Goal: Transaction & Acquisition: Purchase product/service

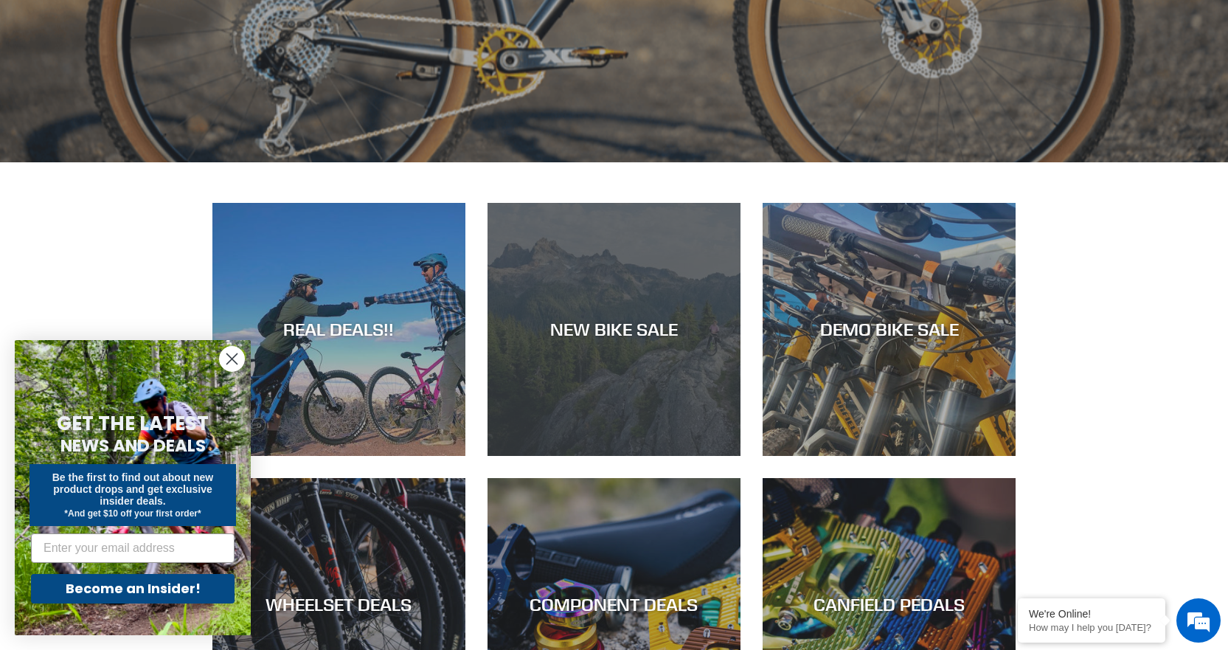
scroll to position [664, 0]
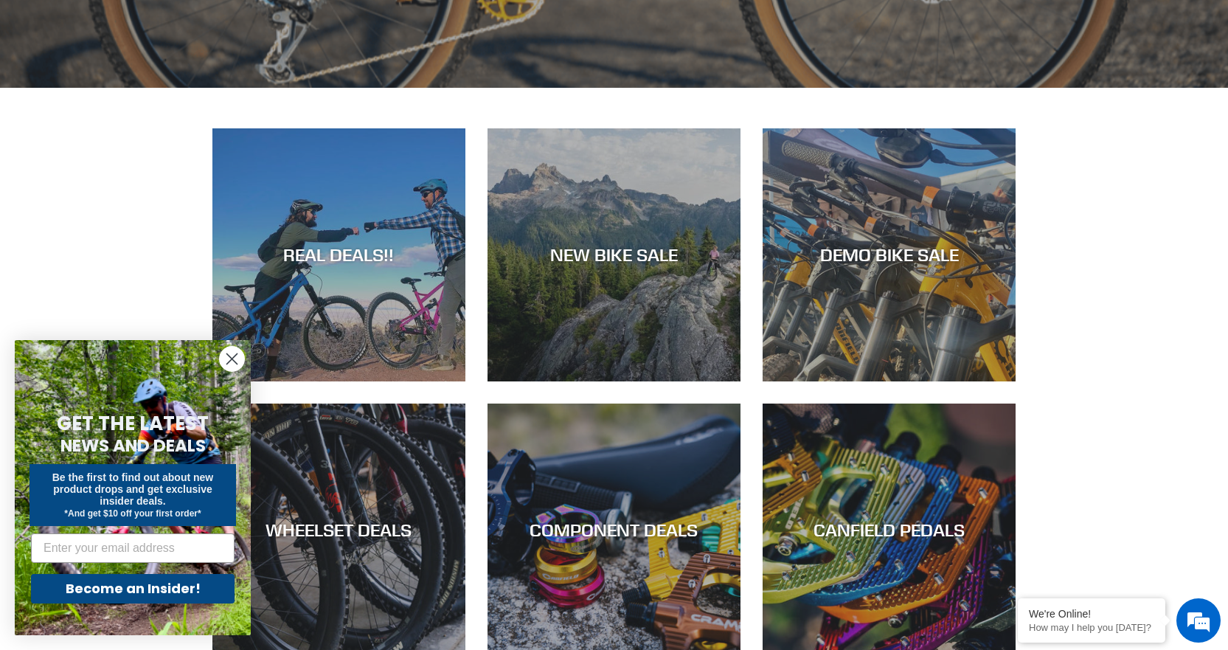
click at [232, 362] on circle "Close dialog" at bounding box center [232, 359] width 24 height 24
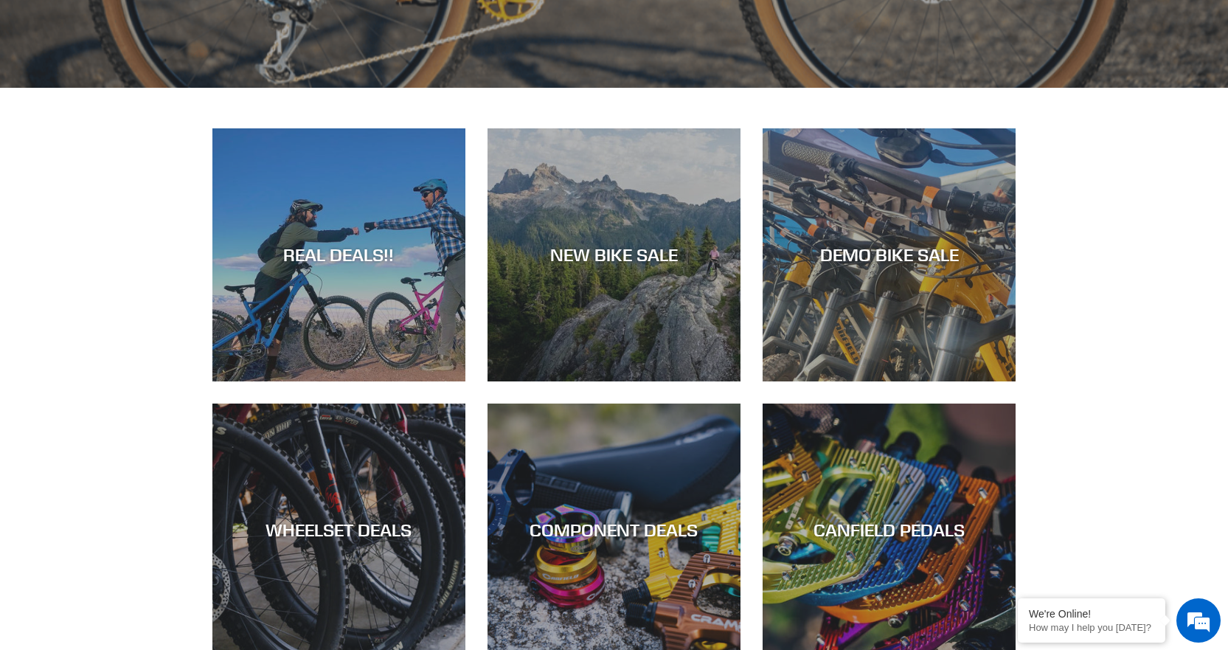
scroll to position [0, 0]
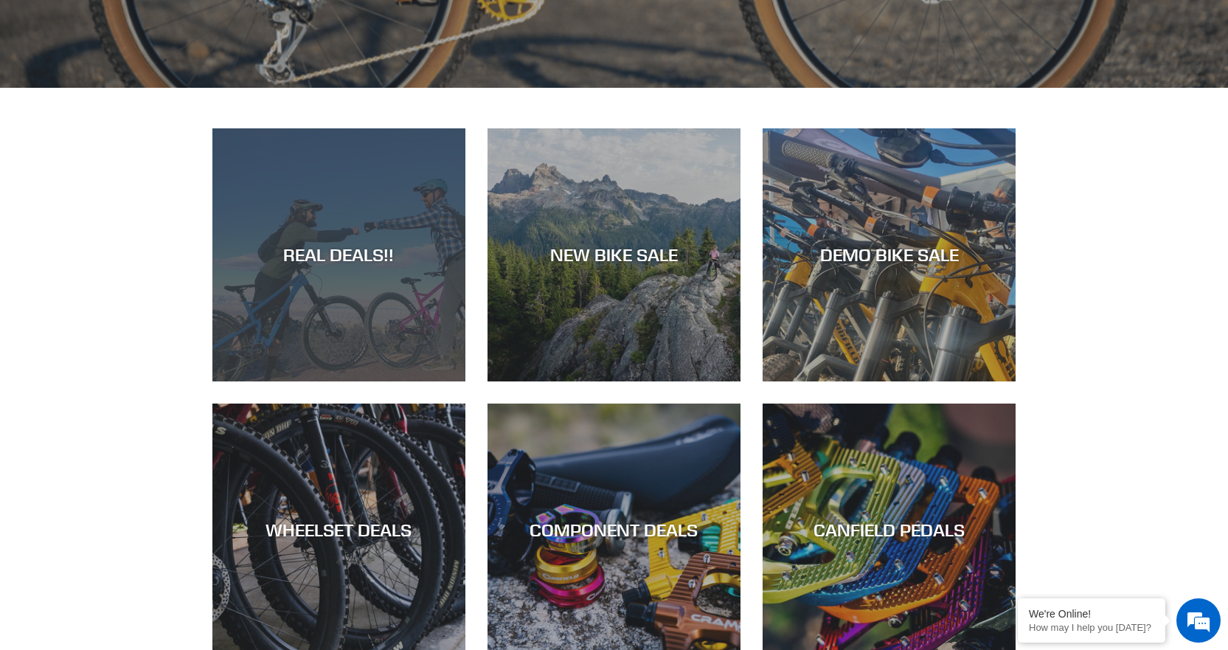
click at [354, 256] on div "REAL DEALS!!" at bounding box center [338, 254] width 253 height 21
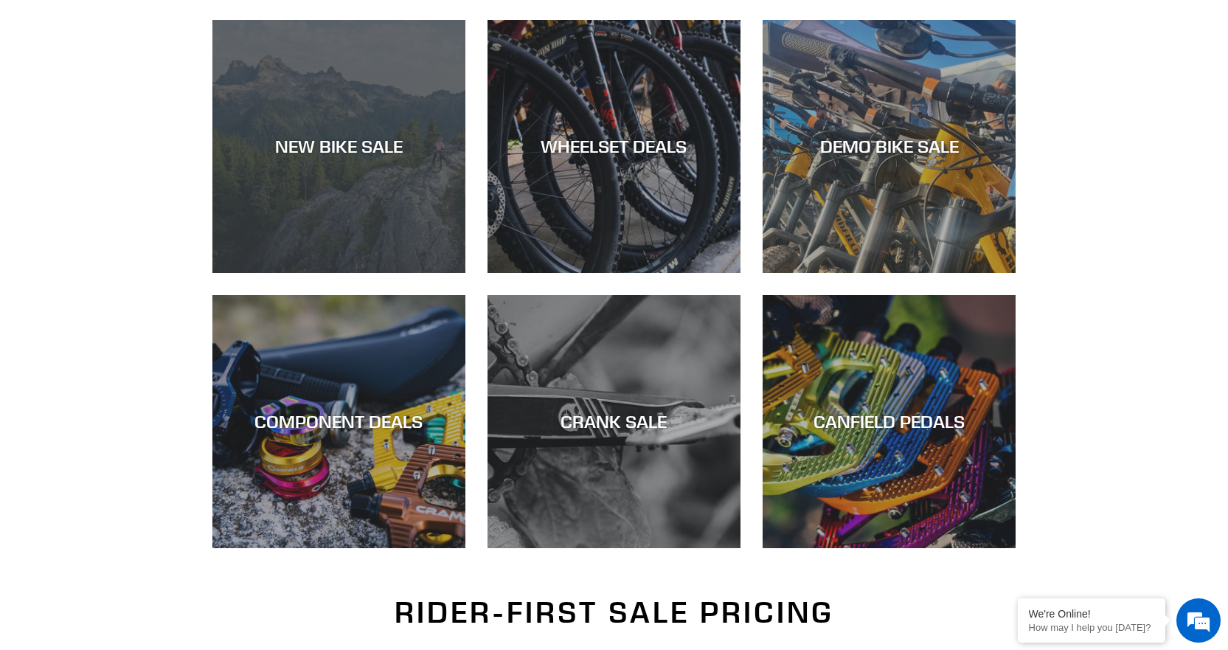
scroll to position [295, 0]
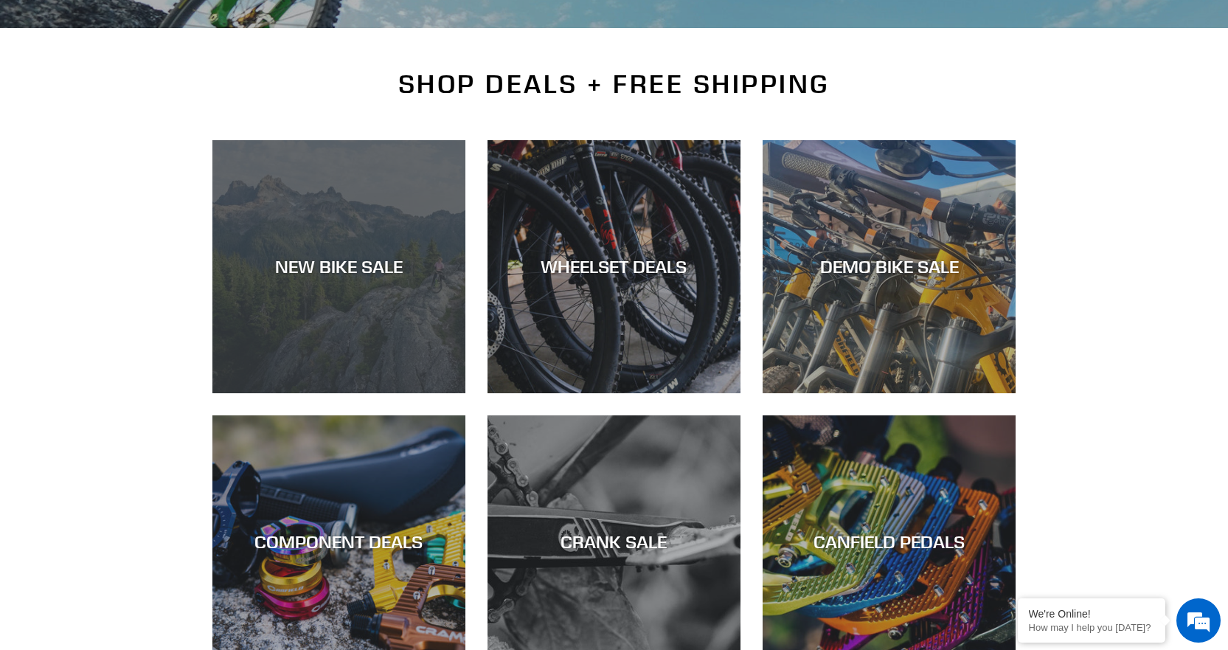
click at [339, 264] on div "NEW BIKE SALE" at bounding box center [338, 266] width 253 height 21
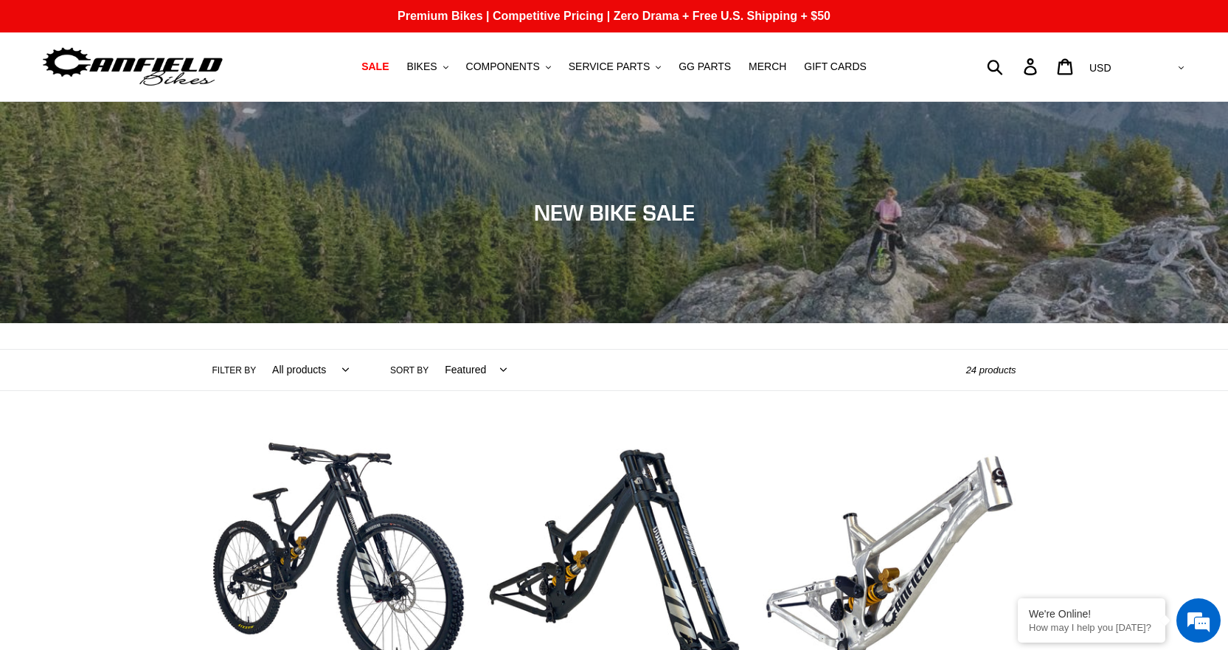
click at [166, 63] on img at bounding box center [133, 67] width 184 height 46
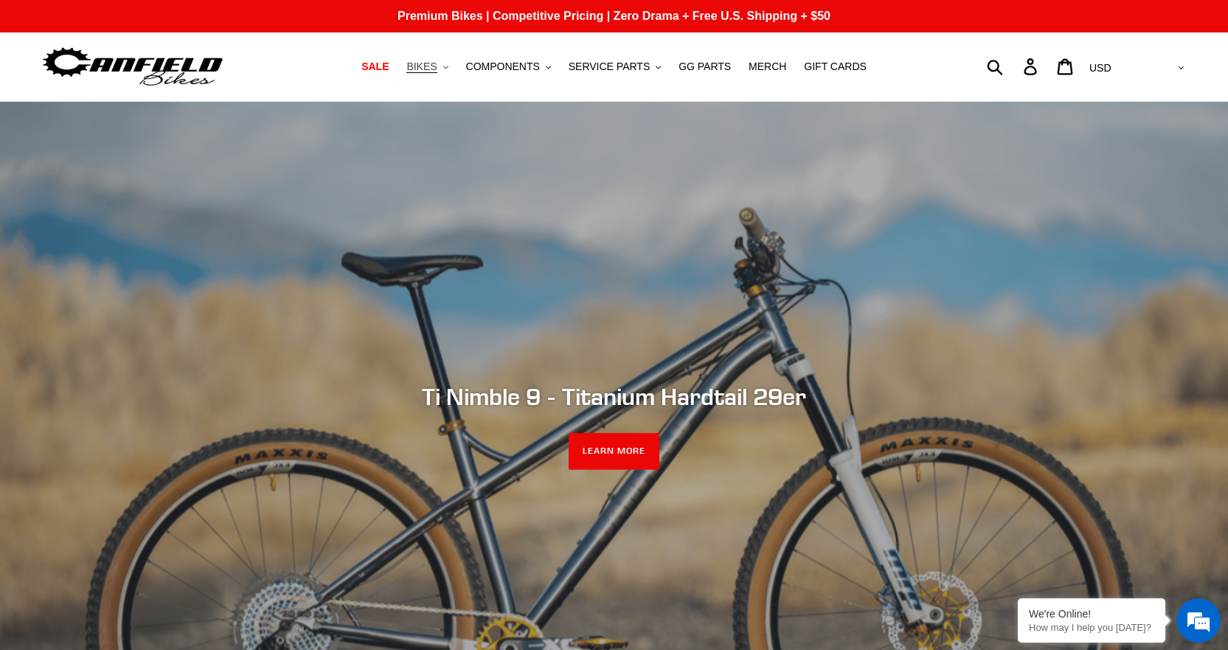
click at [437, 72] on span "BIKES" at bounding box center [421, 66] width 30 height 13
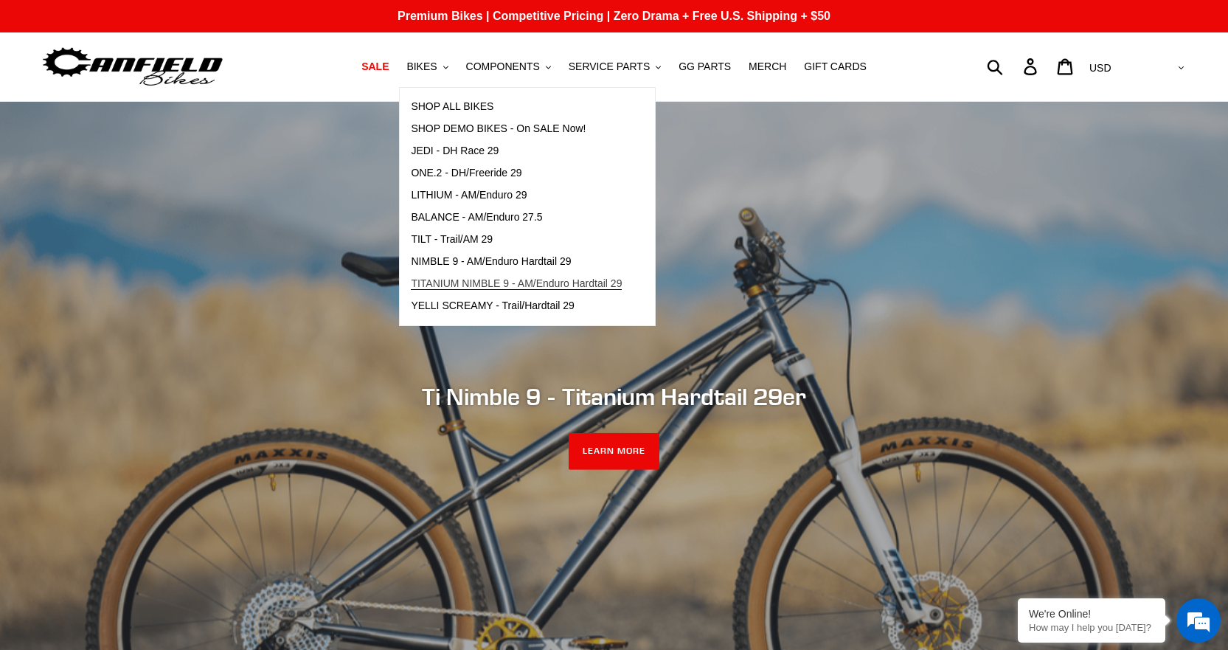
click at [457, 283] on span "TITANIUM NIMBLE 9 - AM/Enduro Hardtail 29" at bounding box center [516, 283] width 211 height 13
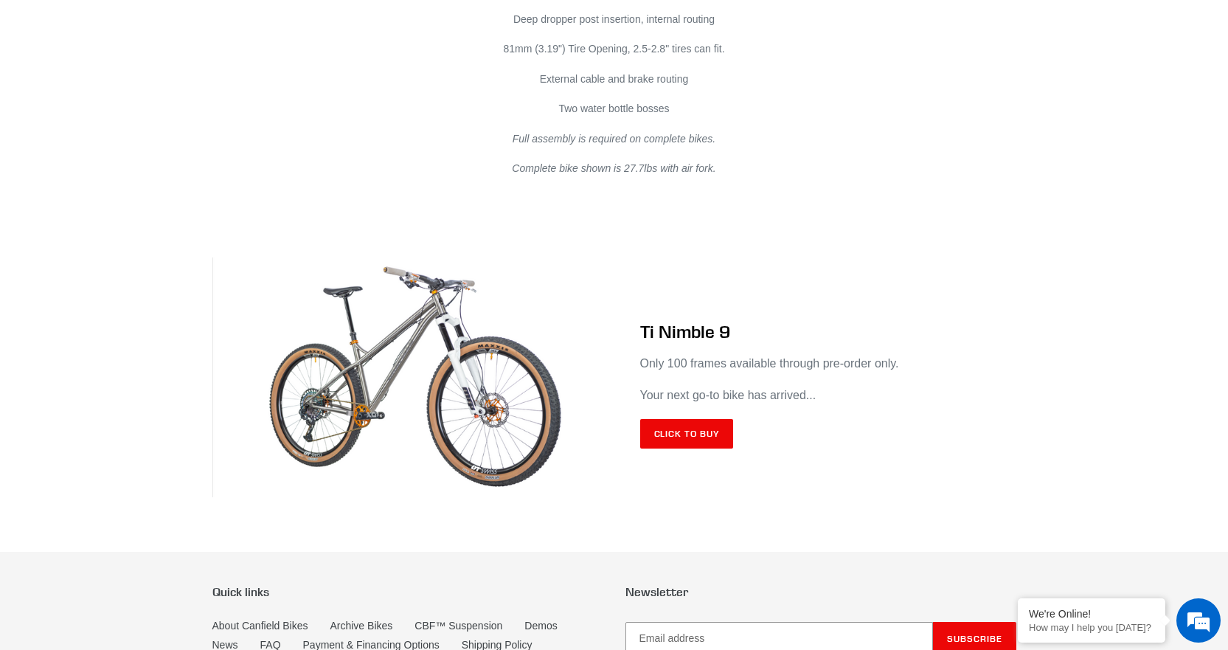
scroll to position [8589, 0]
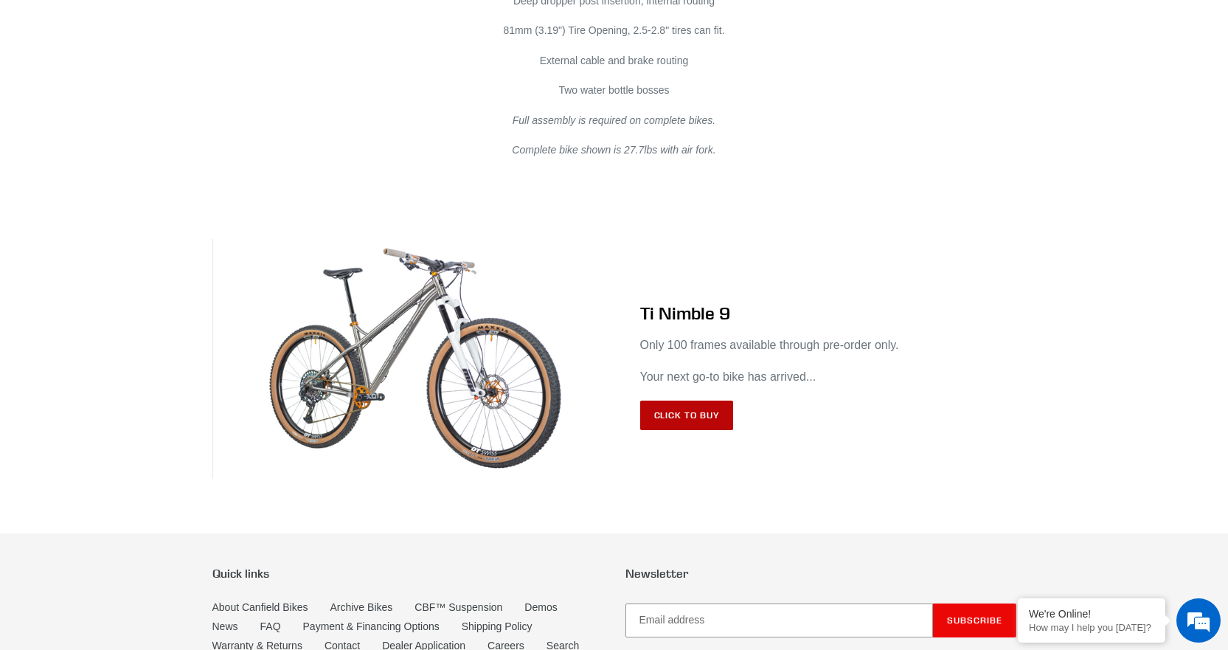
click at [668, 407] on link "Click to Buy" at bounding box center [687, 416] width 94 height 30
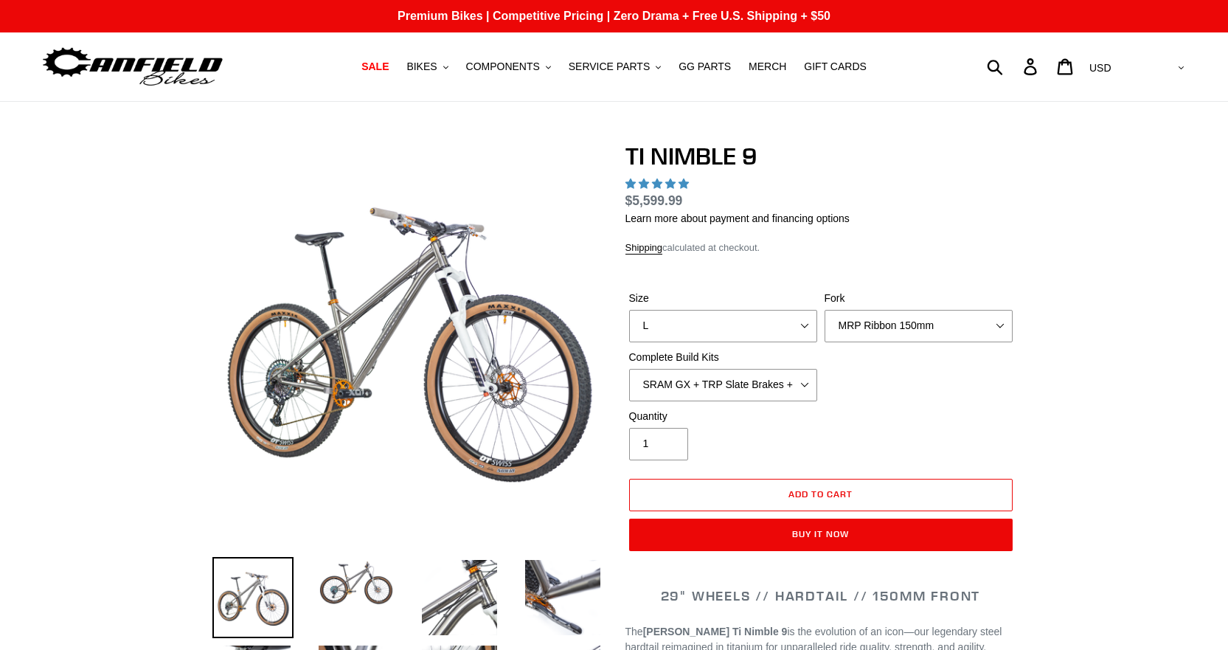
select select "highest-rating"
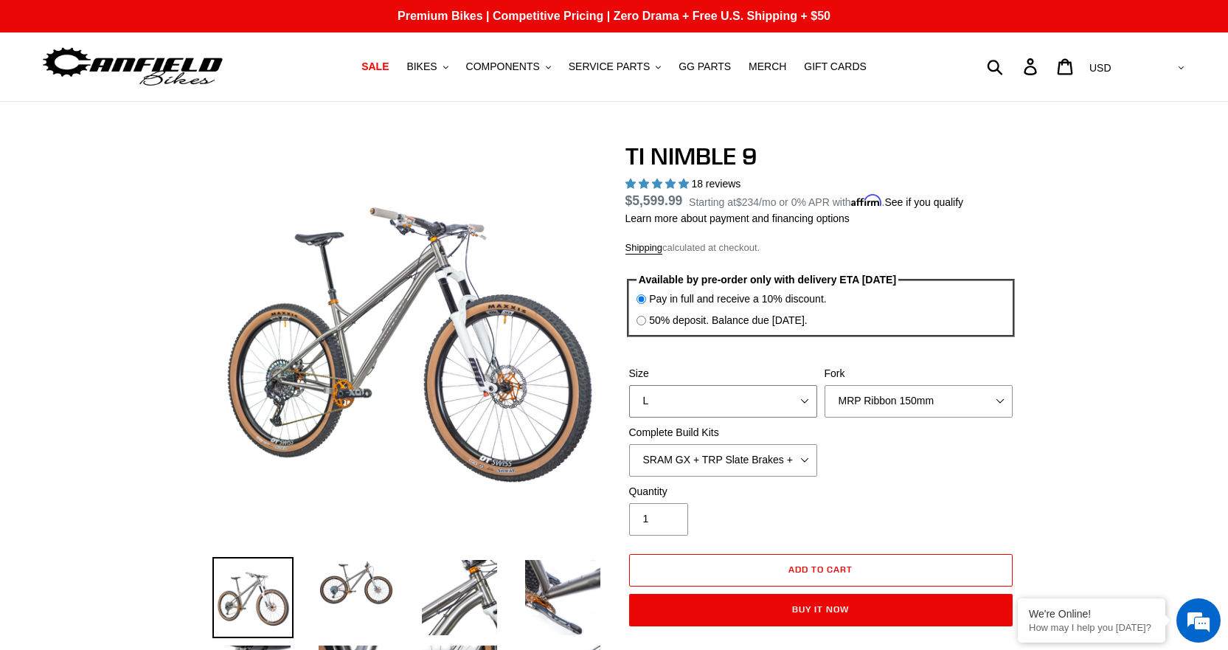
click at [676, 404] on select "S M L XL / XXL (Specify at checkout)" at bounding box center [723, 401] width 188 height 32
select select "M"
click at [629, 385] on select "S M L XL / XXL (Specify at checkout)" at bounding box center [723, 401] width 188 height 32
click at [708, 460] on select "SRAM GX + TRP Slate Brakes + Rotors + e13 LG-1 Wheels SHIMANO XT + SHIMANO brak…" at bounding box center [723, 460] width 188 height 32
click at [939, 440] on div "Size S M L XL / XXL (Specify at checkout) Fork MRP Ribbon 150mm RockShox Lyrik …" at bounding box center [820, 425] width 391 height 118
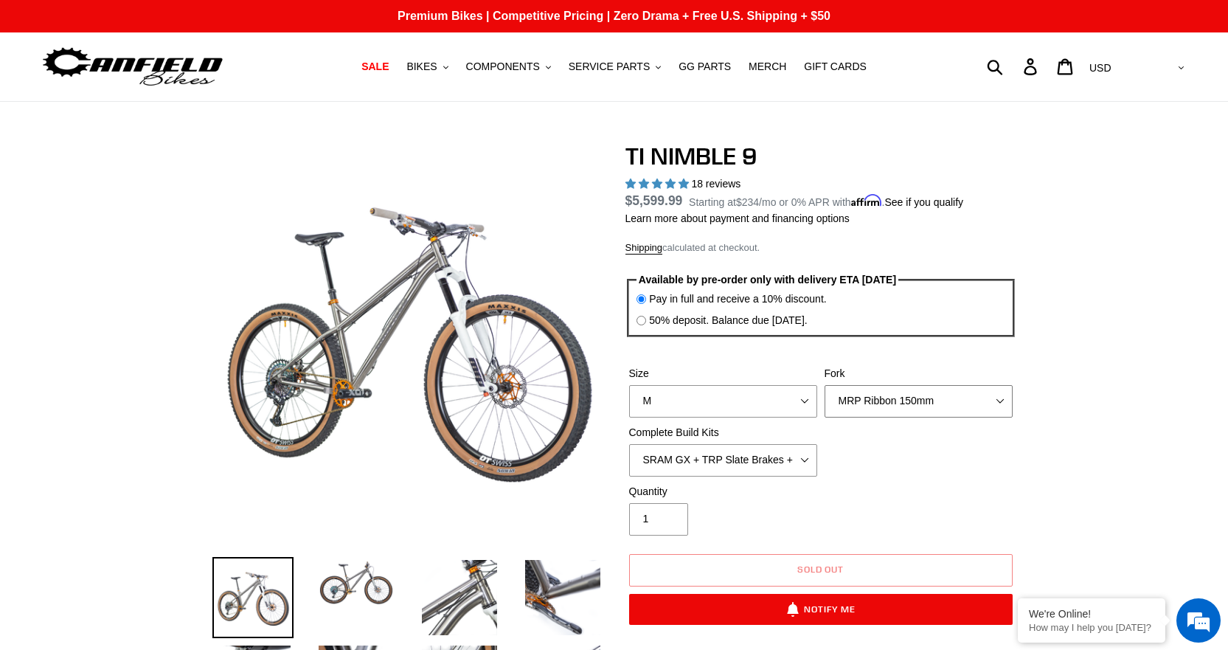
click at [931, 395] on select "MRP Ribbon 150mm RockShox Lyrik 150mm Fox Factory 36 150mm Cane Creek Helm 150m…" at bounding box center [919, 401] width 188 height 32
click at [825, 385] on select "MRP Ribbon 150mm RockShox Lyrik 150mm Fox Factory 36 150mm Cane Creek Helm 150m…" at bounding box center [919, 401] width 188 height 32
click at [881, 409] on select "MRP Ribbon 150mm RockShox Lyrik 150mm Fox Factory 36 150mm Cane Creek Helm 150m…" at bounding box center [919, 401] width 188 height 32
click at [825, 385] on select "MRP Ribbon 150mm RockShox Lyrik 150mm Fox Factory 36 150mm Cane Creek Helm 150m…" at bounding box center [919, 401] width 188 height 32
click at [884, 400] on select "MRP Ribbon 150mm RockShox Lyrik 150mm Fox Factory 36 150mm Cane Creek Helm 150m…" at bounding box center [919, 401] width 188 height 32
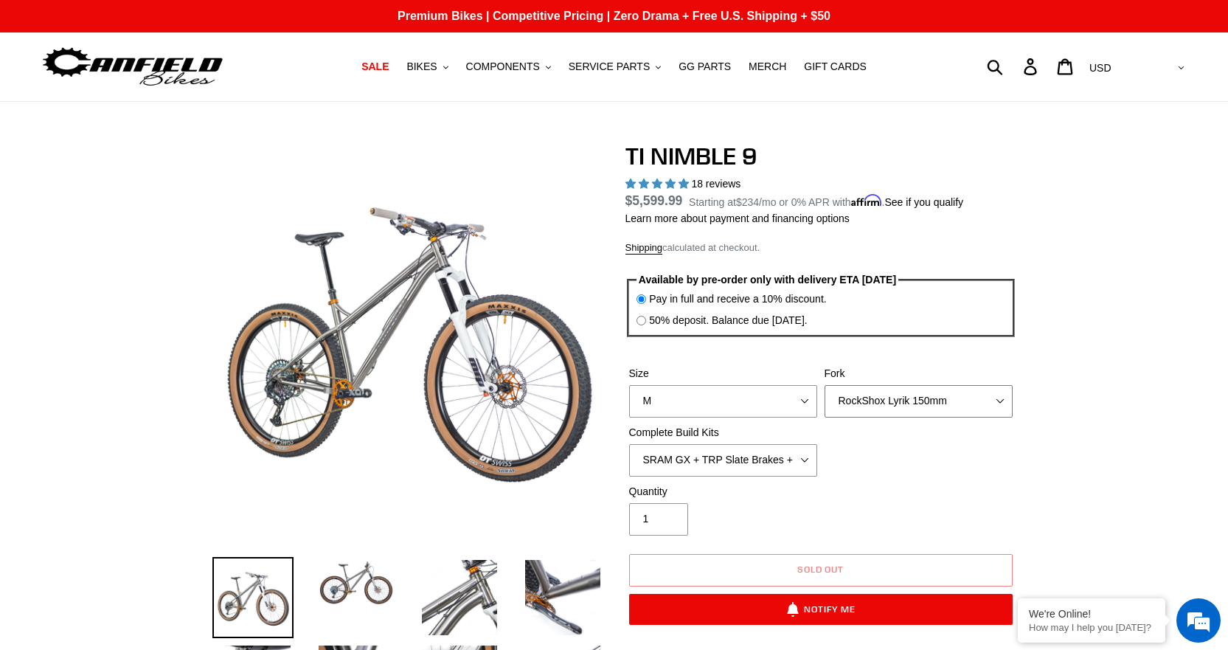
click at [825, 385] on select "MRP Ribbon 150mm RockShox Lyrik 150mm Fox Factory 36 150mm Cane Creek Helm 150m…" at bounding box center [919, 401] width 188 height 32
click at [873, 403] on select "MRP Ribbon 150mm RockShox Lyrik 150mm Fox Factory 36 150mm Cane Creek Helm 150m…" at bounding box center [919, 401] width 188 height 32
select select "Fox Factory 36 150mm"
click at [825, 385] on select "MRP Ribbon 150mm RockShox Lyrik 150mm Fox Factory 36 150mm Cane Creek Helm 150m…" at bounding box center [919, 401] width 188 height 32
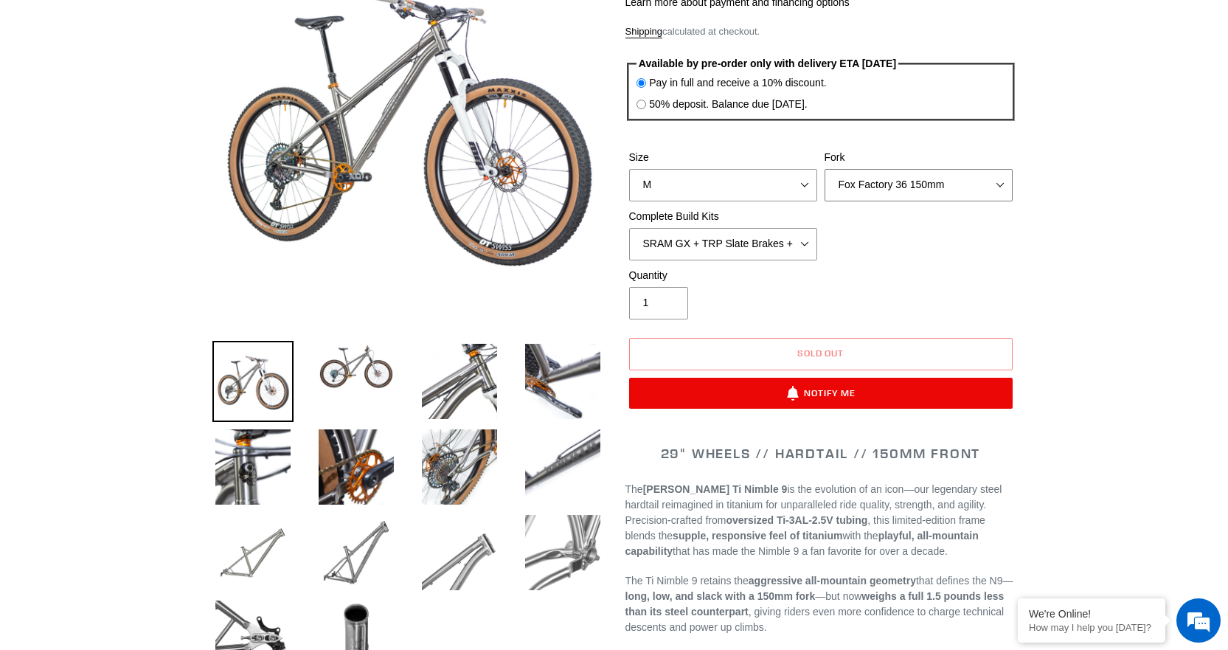
scroll to position [221, 0]
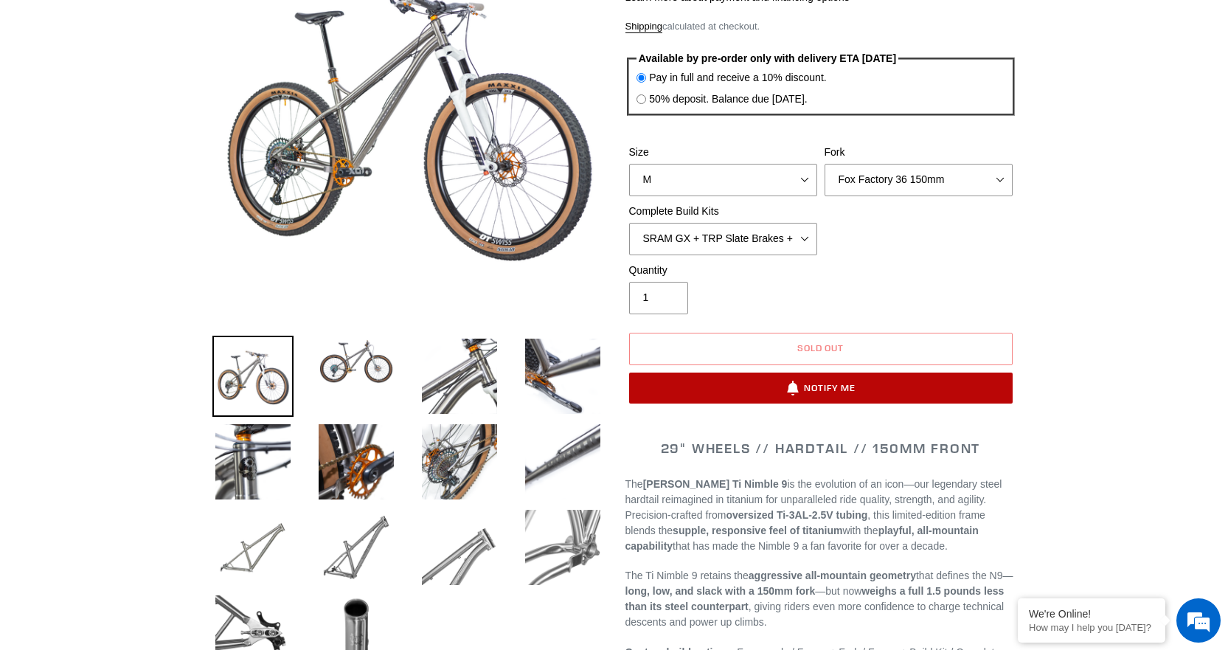
click at [799, 388] on icon "button" at bounding box center [793, 388] width 15 height 15
select select "50299724693796"
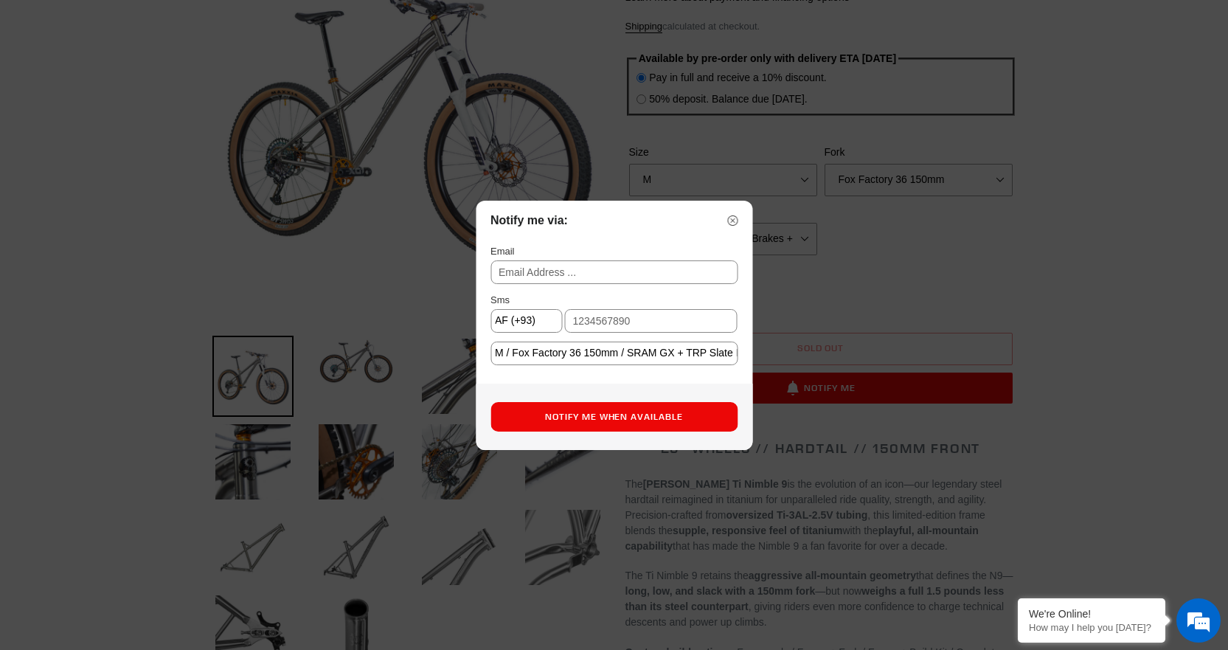
click at [733, 223] on img at bounding box center [732, 220] width 10 height 10
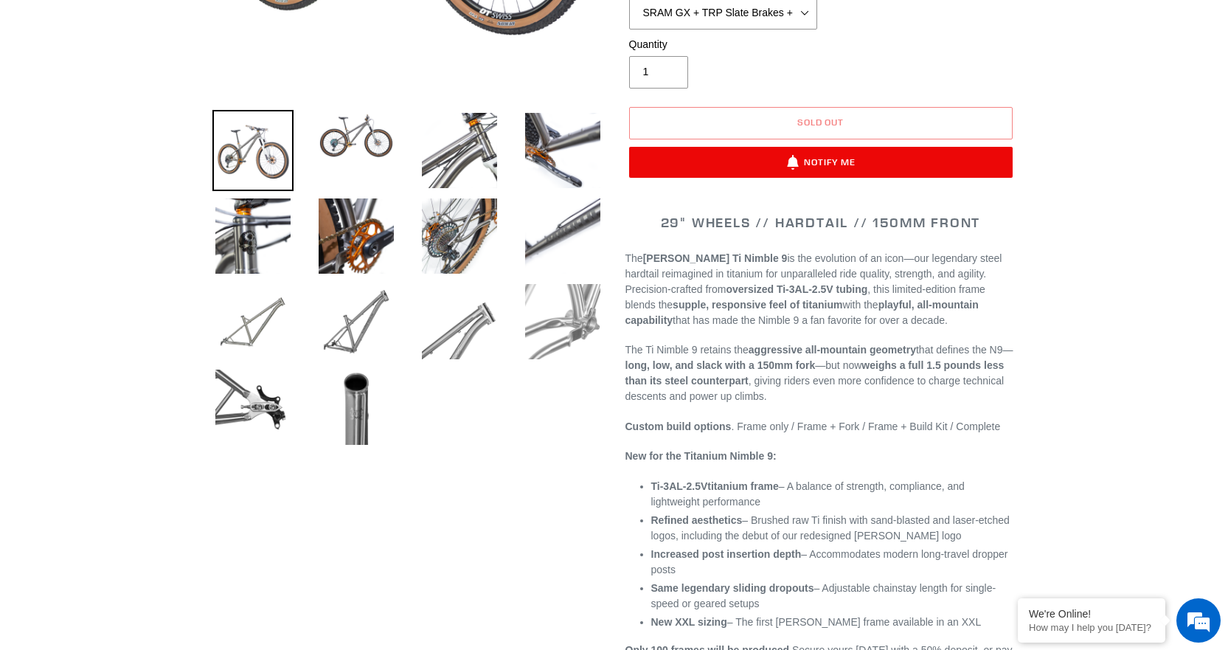
scroll to position [443, 0]
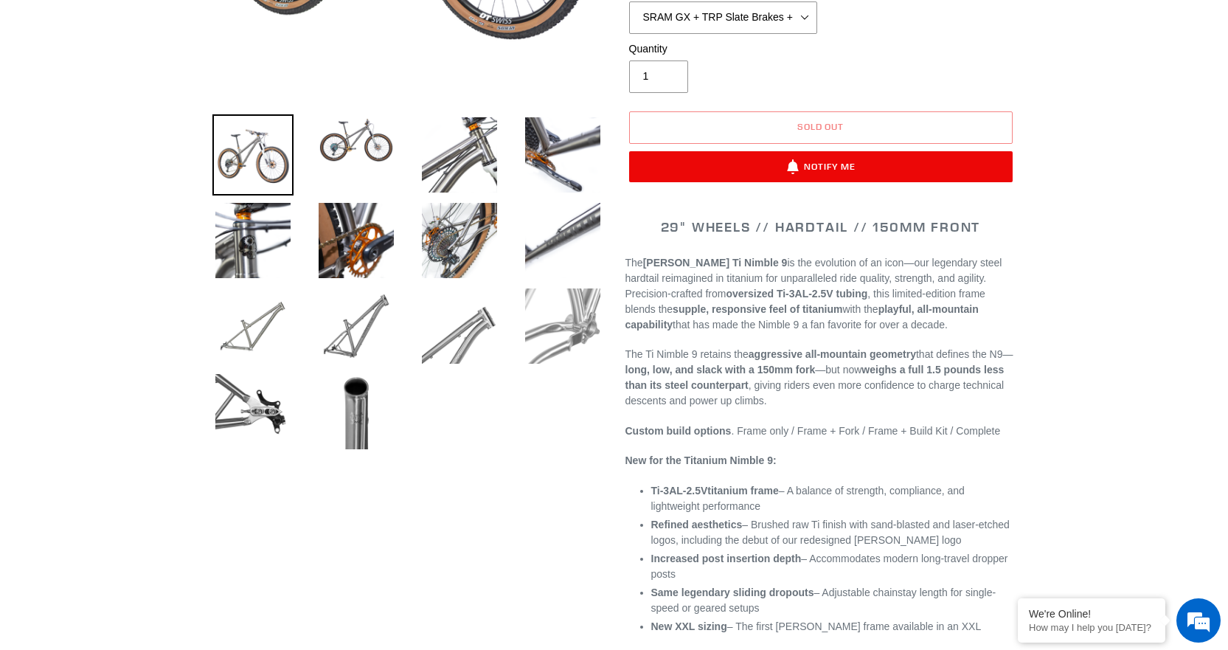
click at [564, 331] on img at bounding box center [562, 325] width 81 height 81
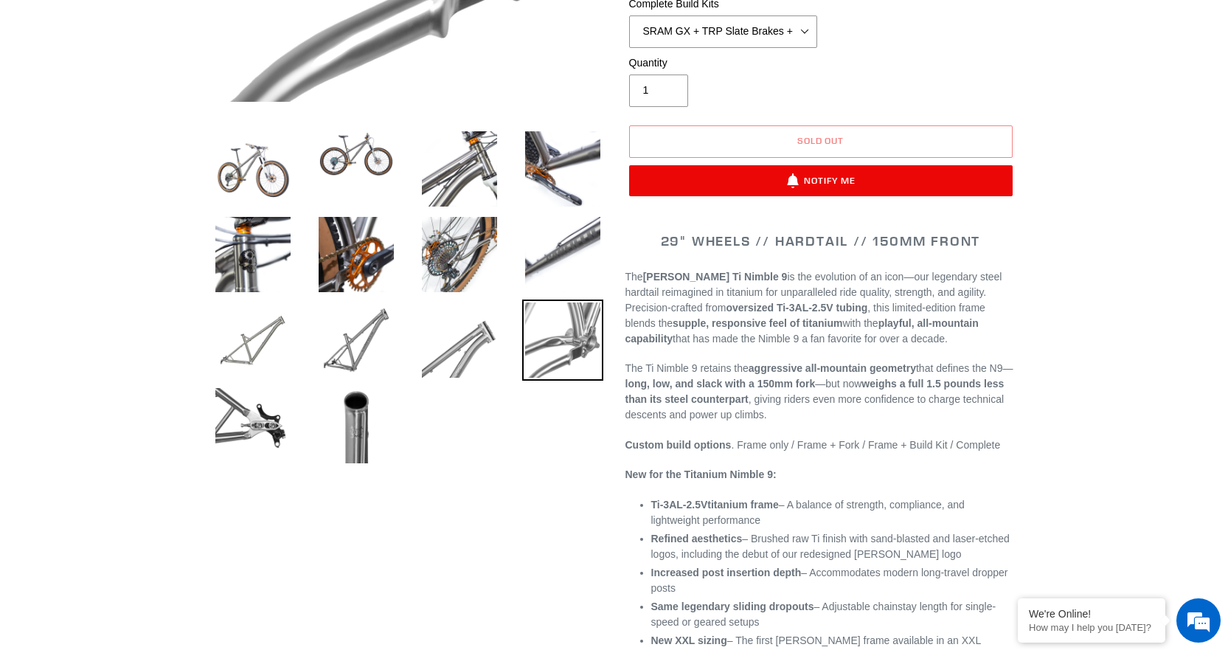
scroll to position [74, 0]
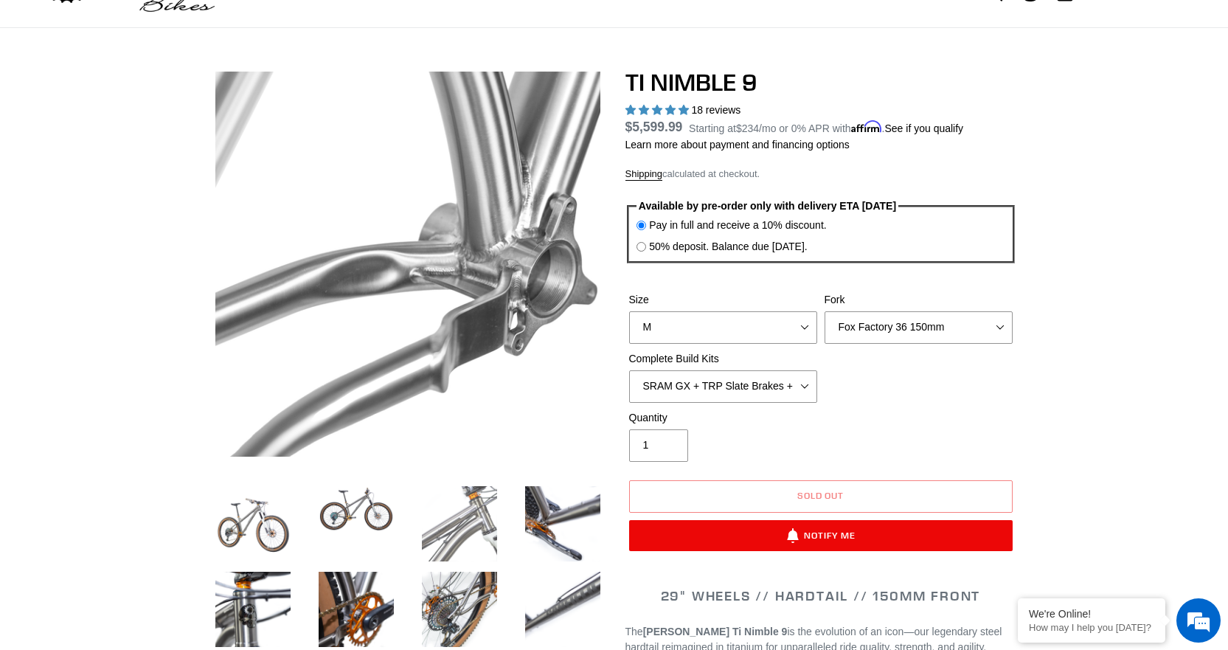
click at [468, 513] on img at bounding box center [459, 523] width 81 height 81
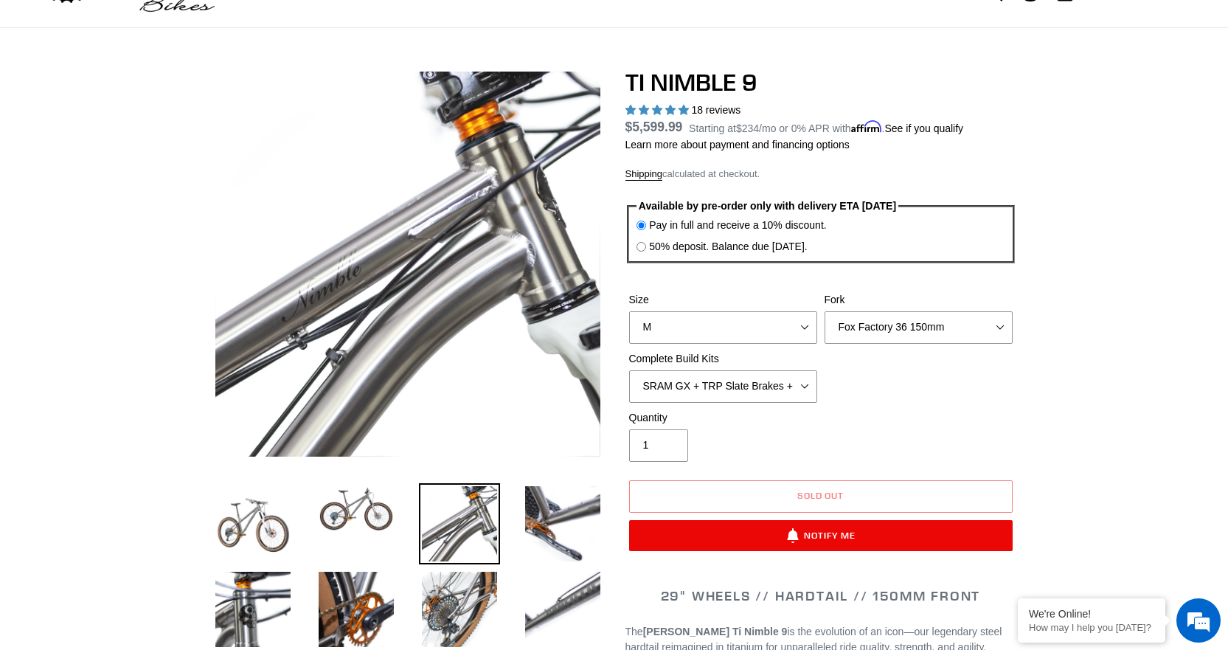
click at [366, 538] on li at bounding box center [345, 513] width 103 height 56
click at [351, 517] on img at bounding box center [356, 509] width 81 height 52
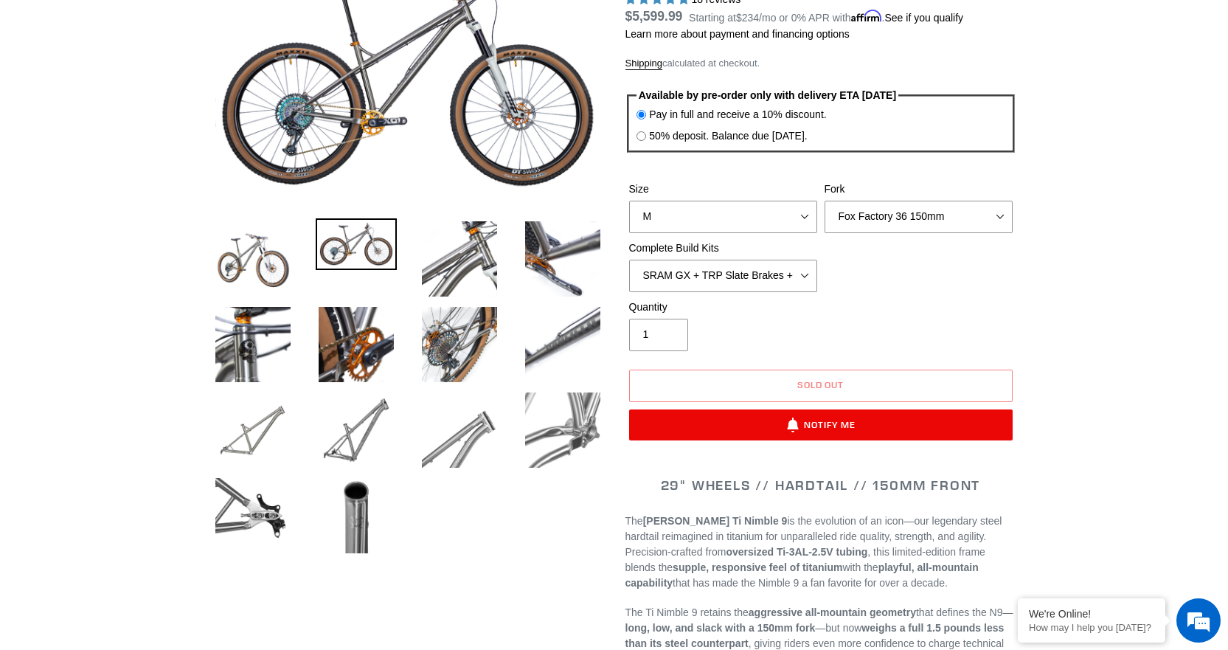
scroll to position [221, 0]
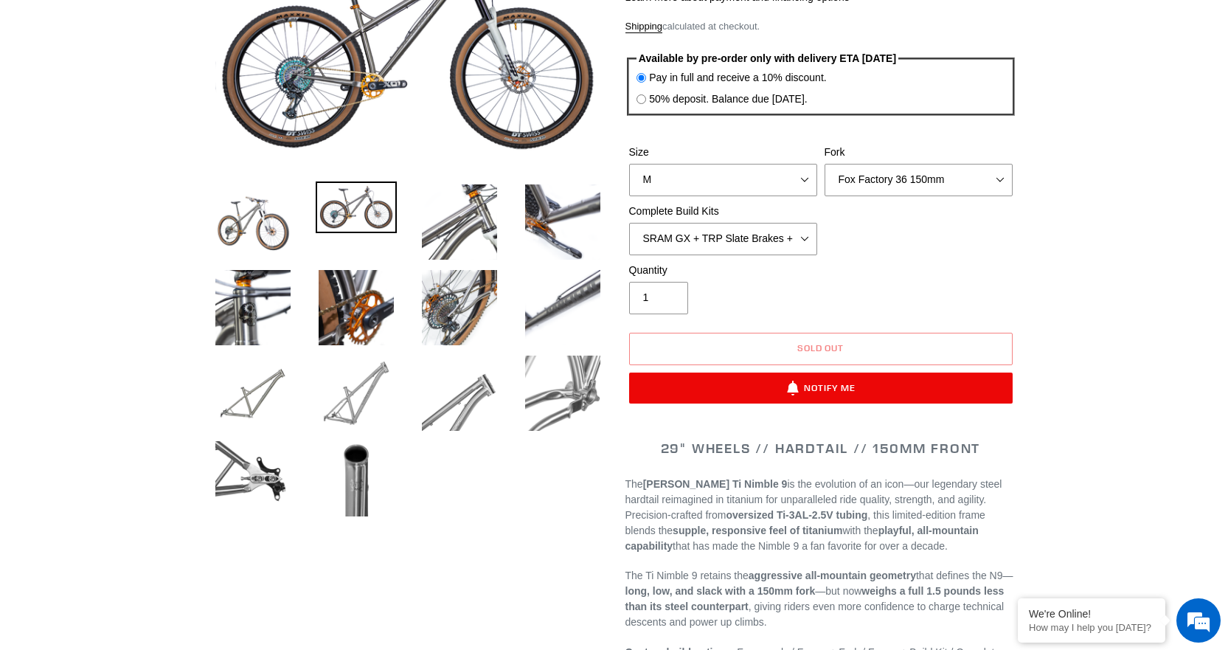
click at [350, 424] on img at bounding box center [356, 393] width 81 height 81
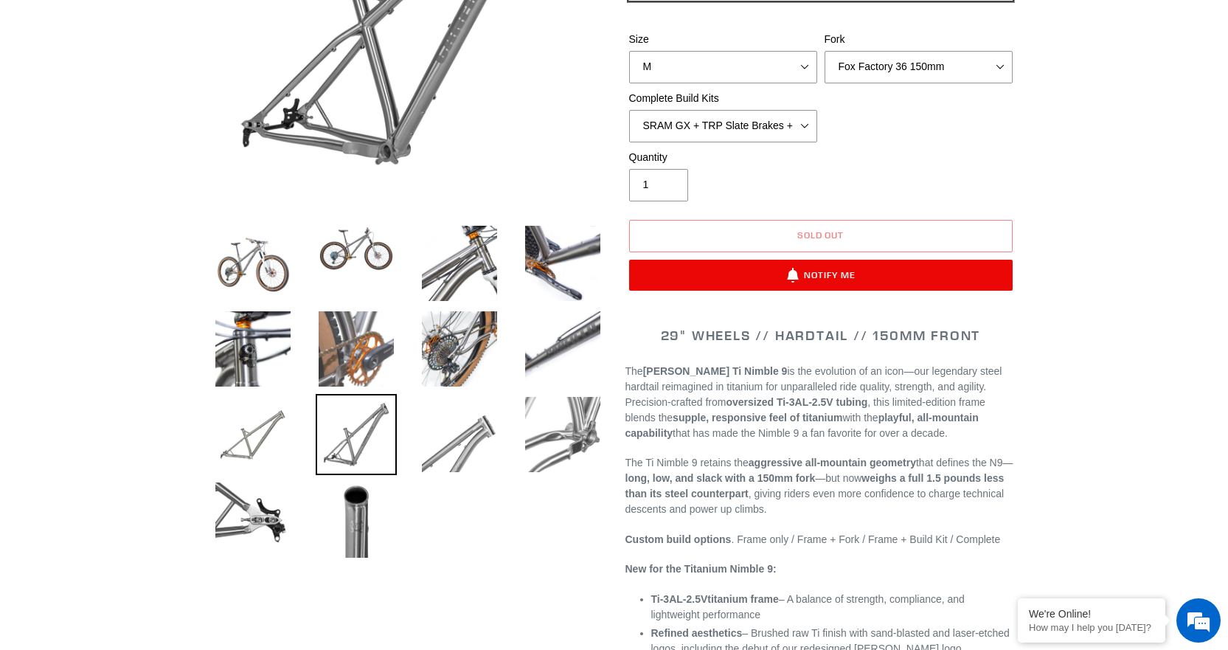
scroll to position [369, 0]
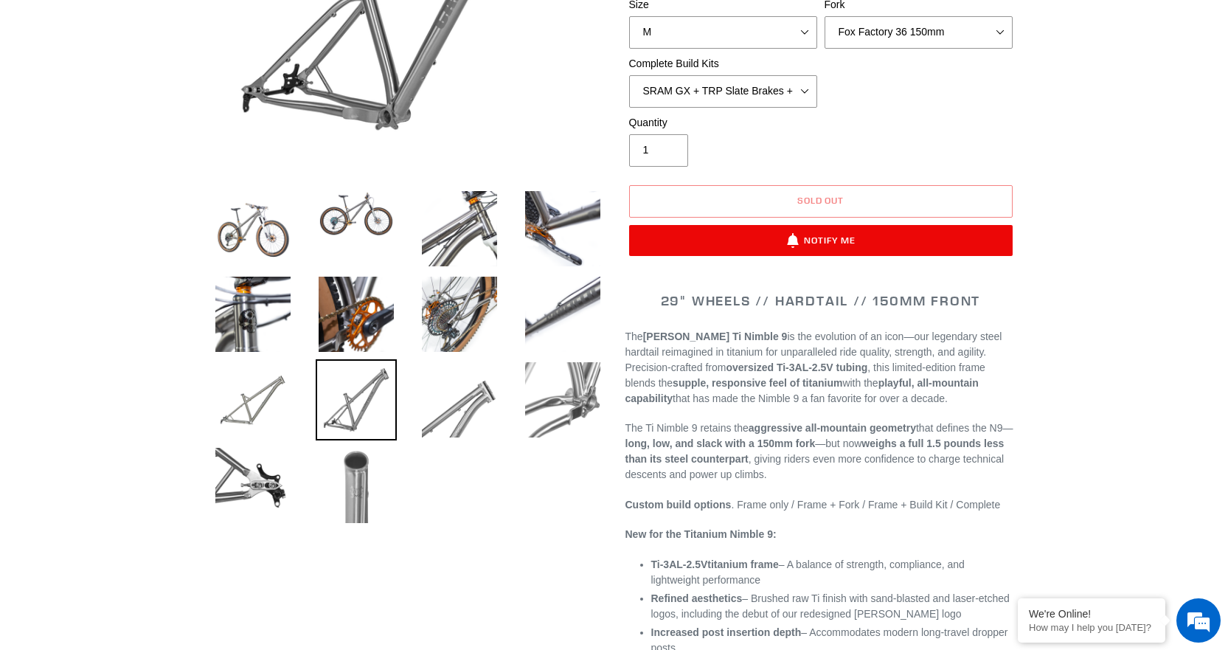
click at [358, 470] on img at bounding box center [356, 485] width 81 height 81
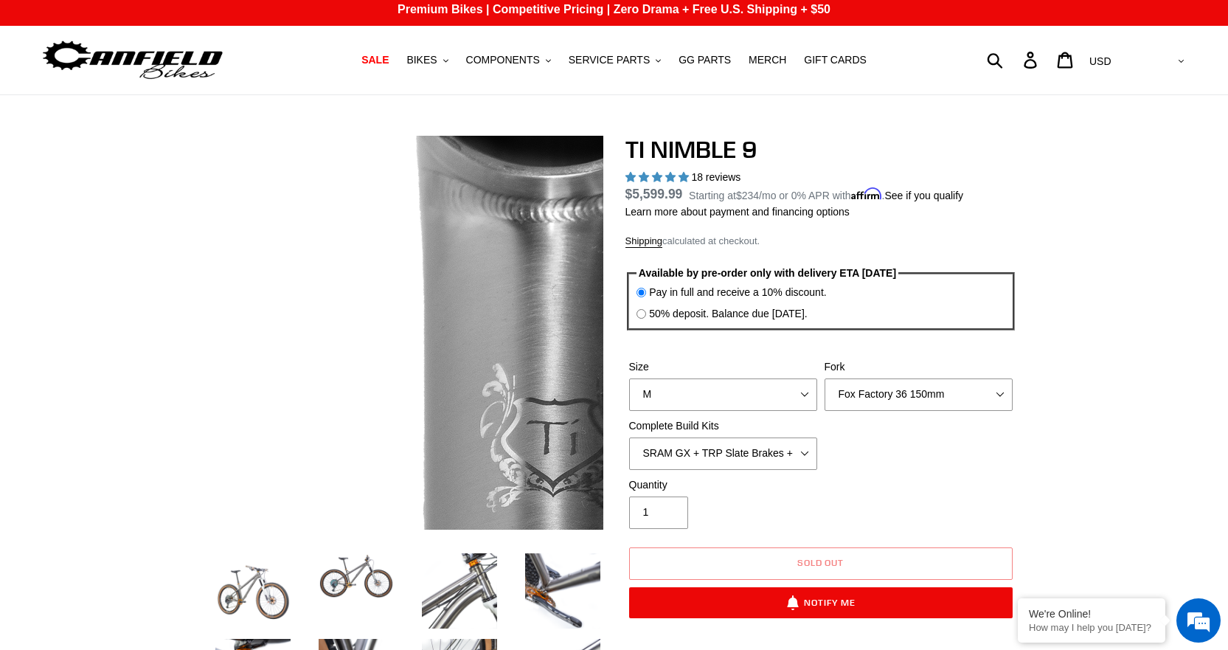
scroll to position [0, 0]
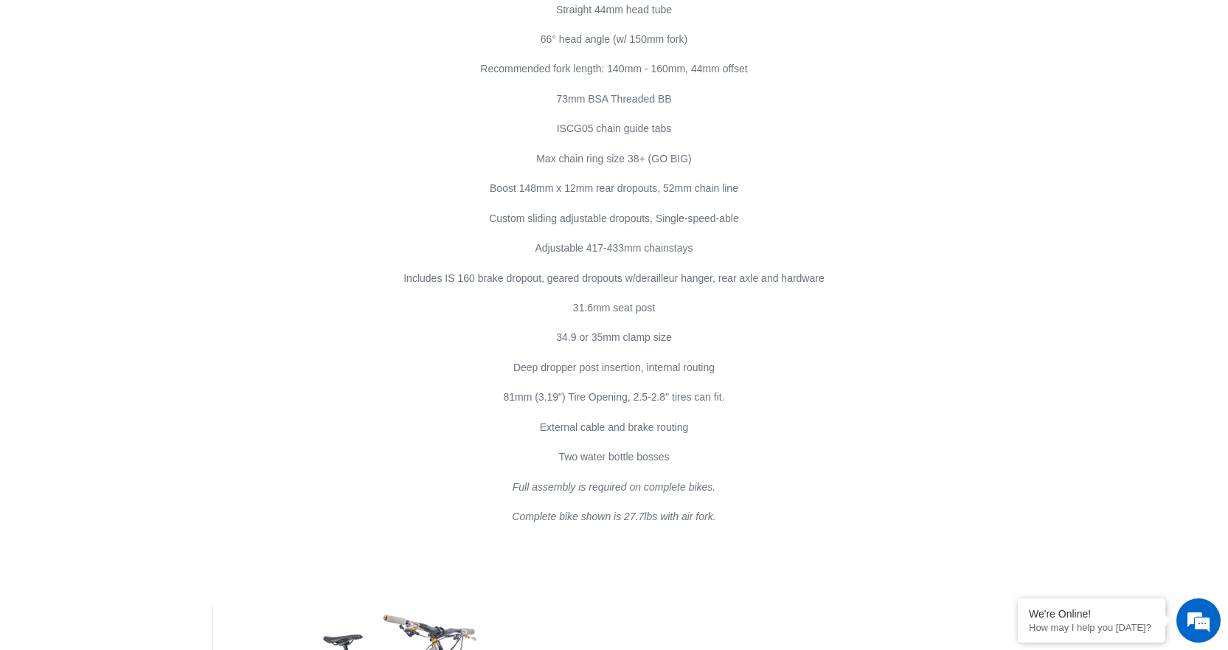
scroll to position [8220, 0]
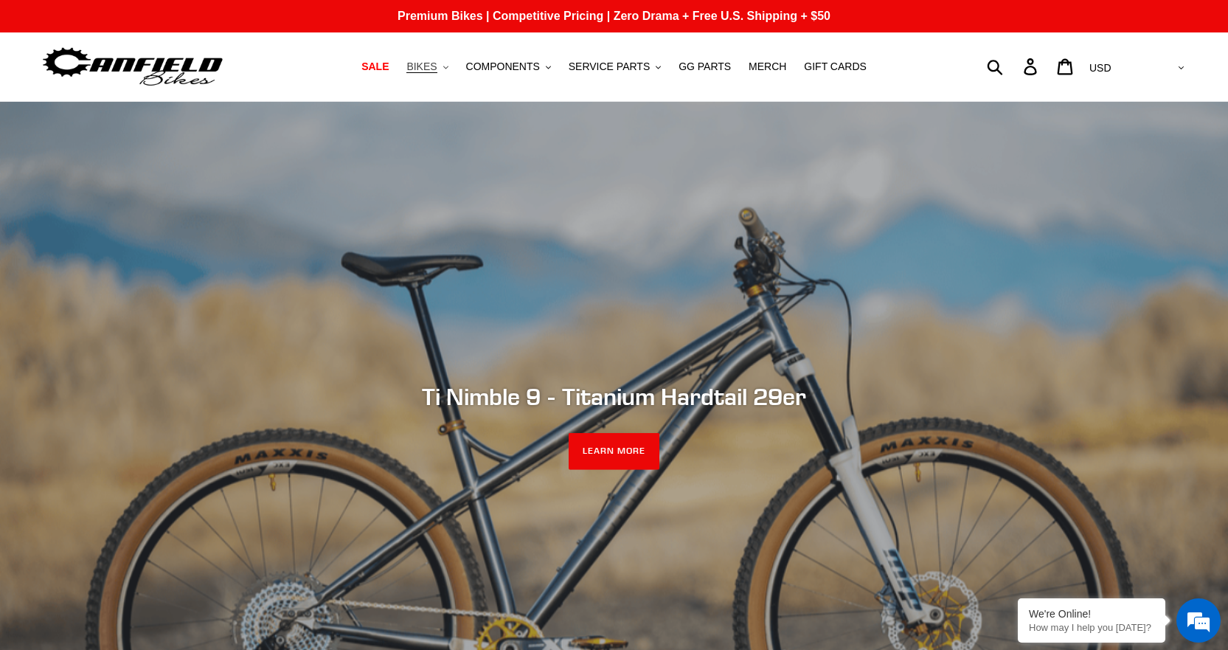
click at [437, 63] on span "BIKES" at bounding box center [421, 66] width 30 height 13
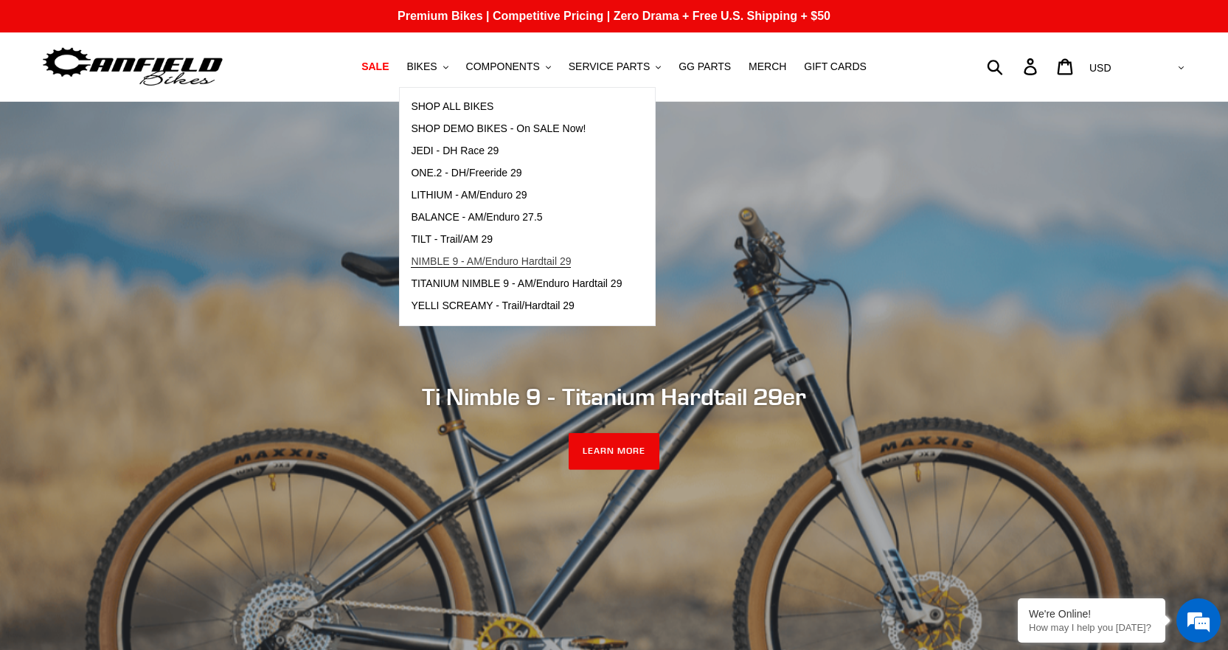
click at [486, 263] on span "NIMBLE 9 - AM/Enduro Hardtail 29" at bounding box center [491, 261] width 160 height 13
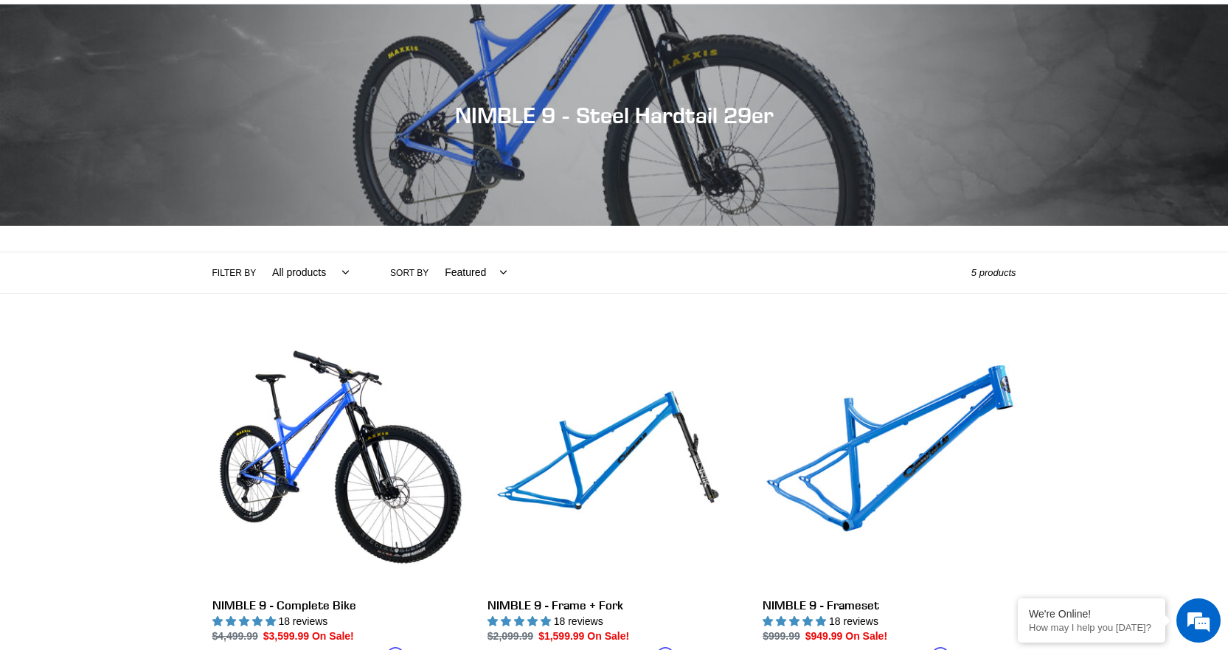
scroll to position [221, 0]
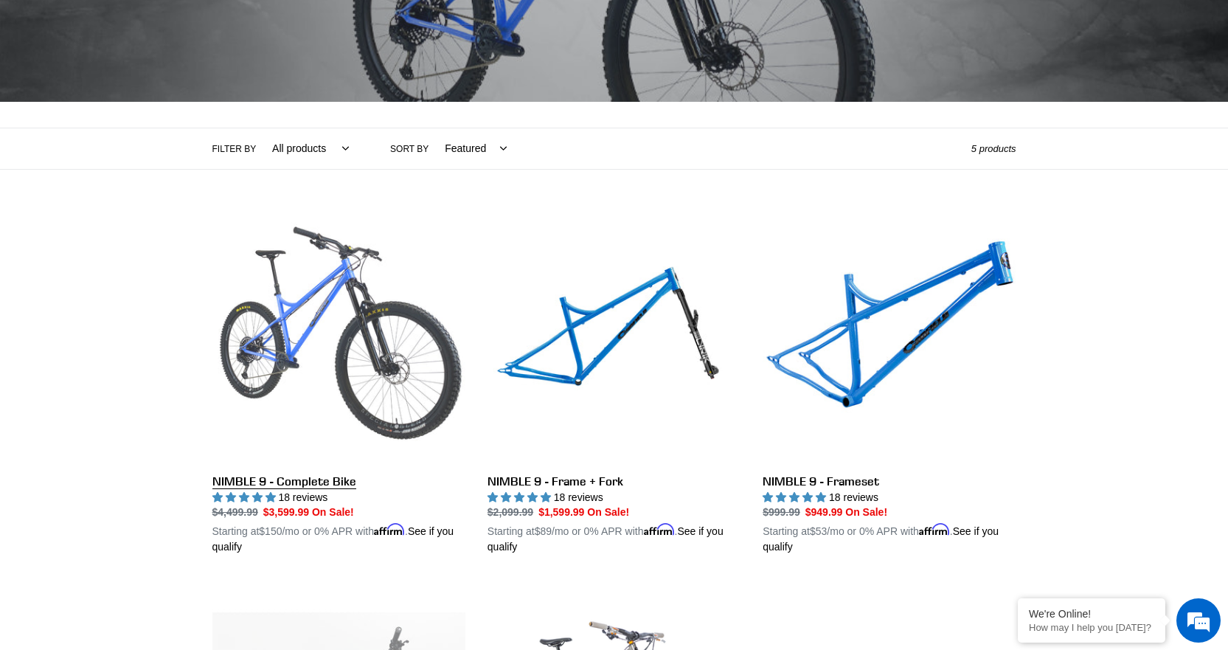
click at [377, 358] on link "NIMBLE 9 - Complete Bike" at bounding box center [338, 382] width 253 height 345
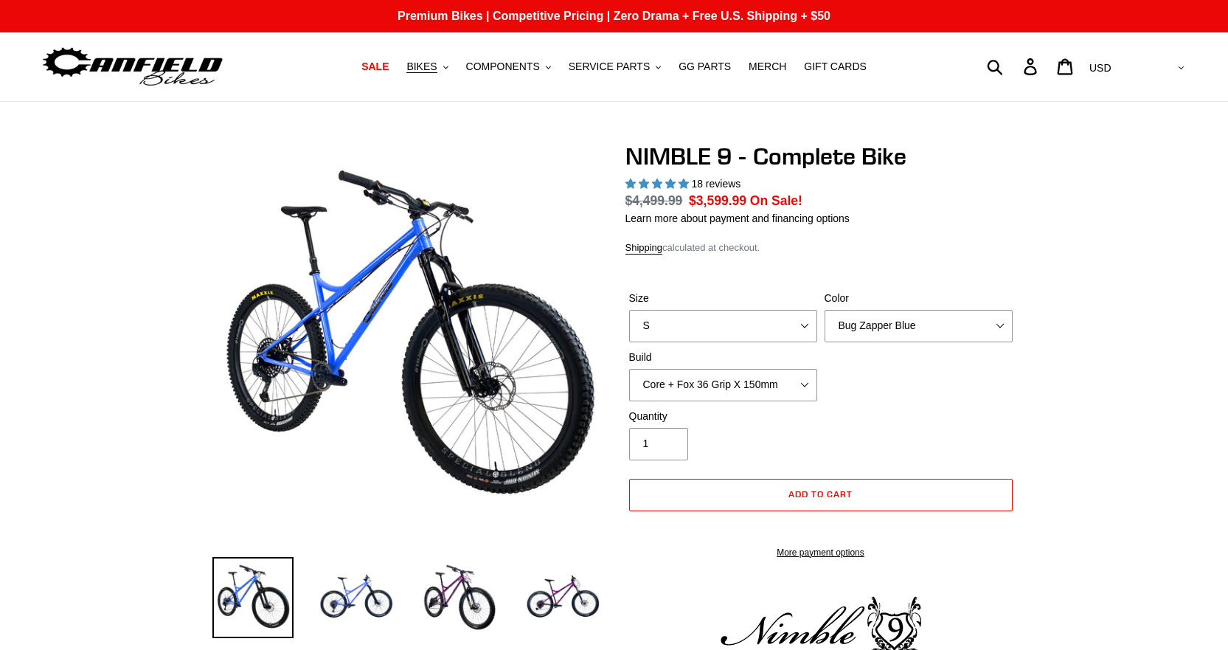
select select "highest-rating"
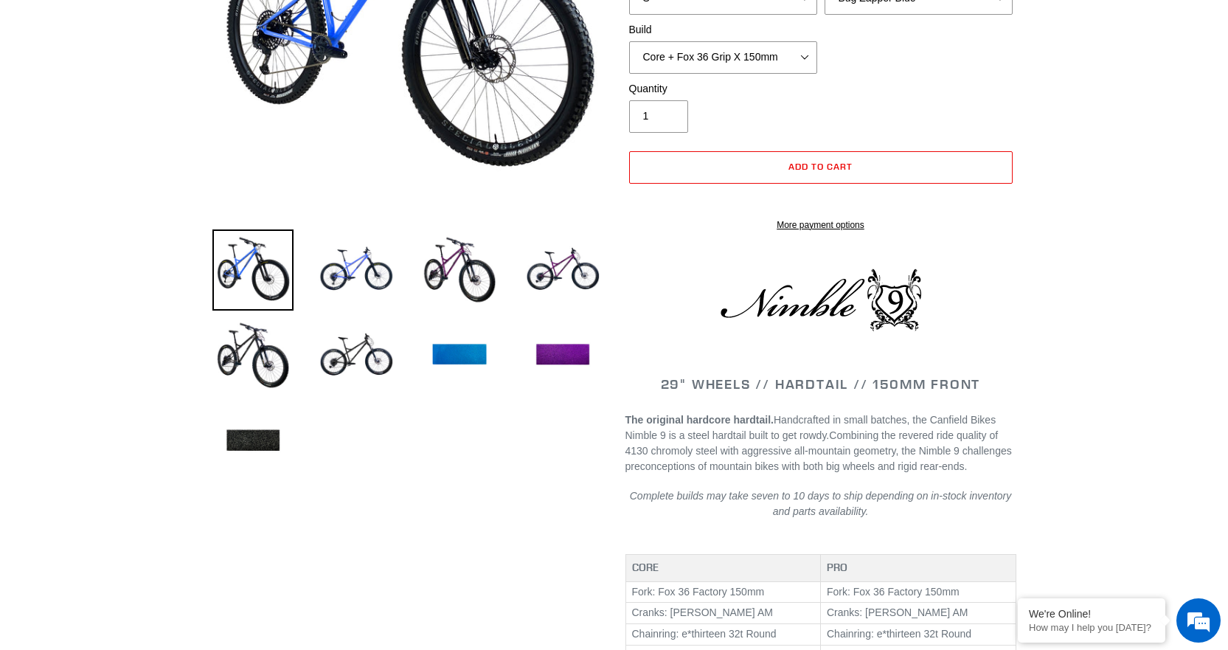
scroll to position [221, 0]
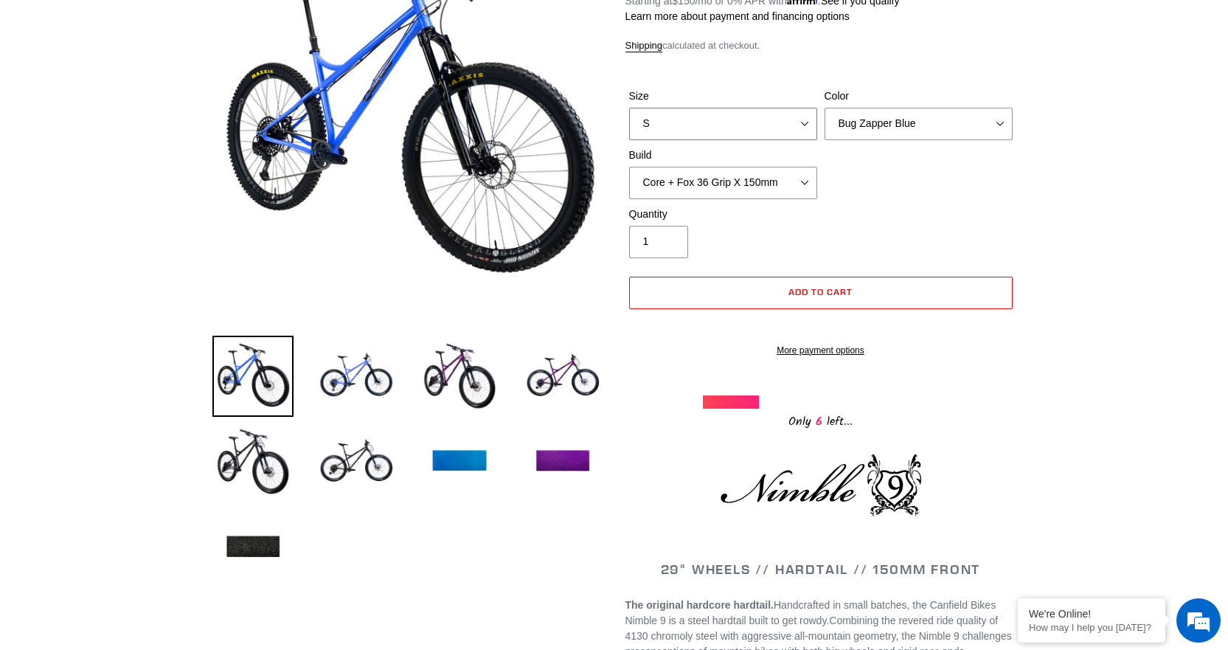
click at [727, 118] on select "S M L XL" at bounding box center [723, 124] width 188 height 32
select select "M"
click at [629, 108] on select "S M L XL" at bounding box center [723, 124] width 188 height 32
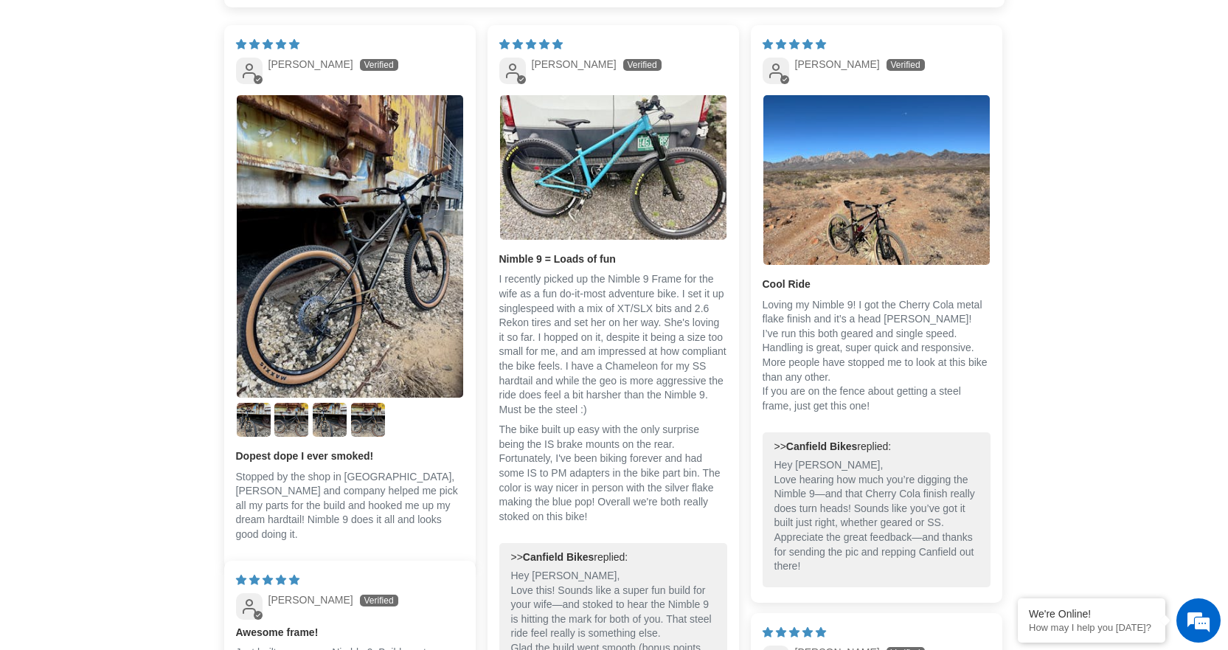
scroll to position [2803, 0]
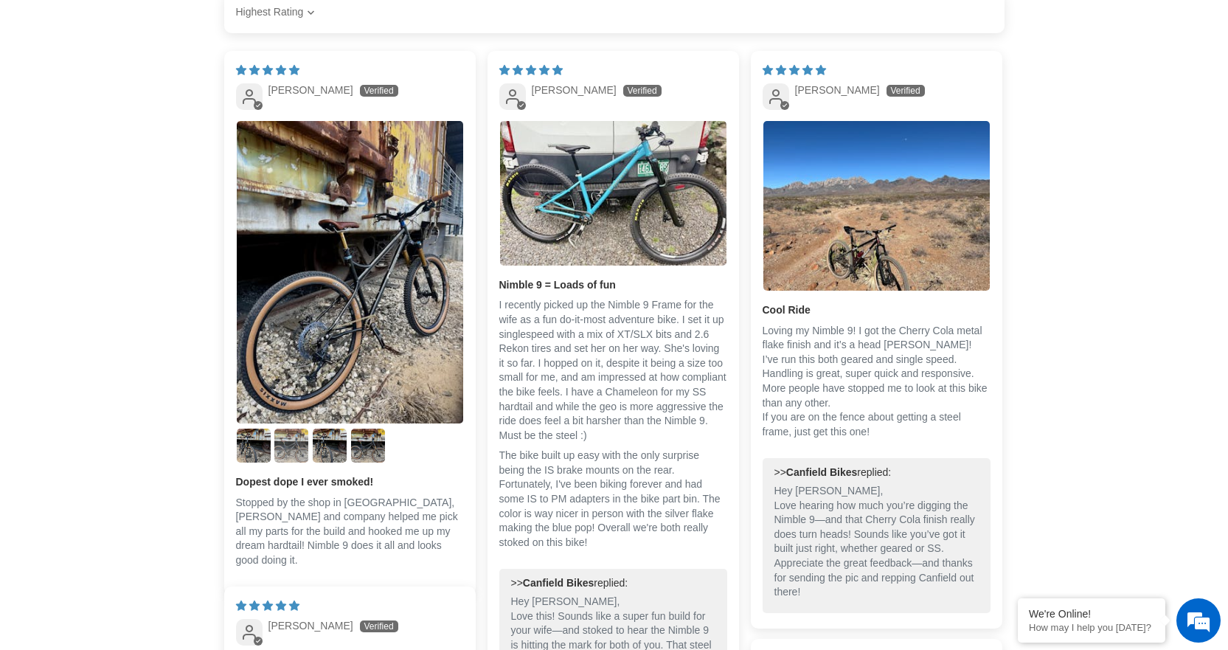
click at [292, 441] on img "Link to user picture 3" at bounding box center [291, 446] width 34 height 34
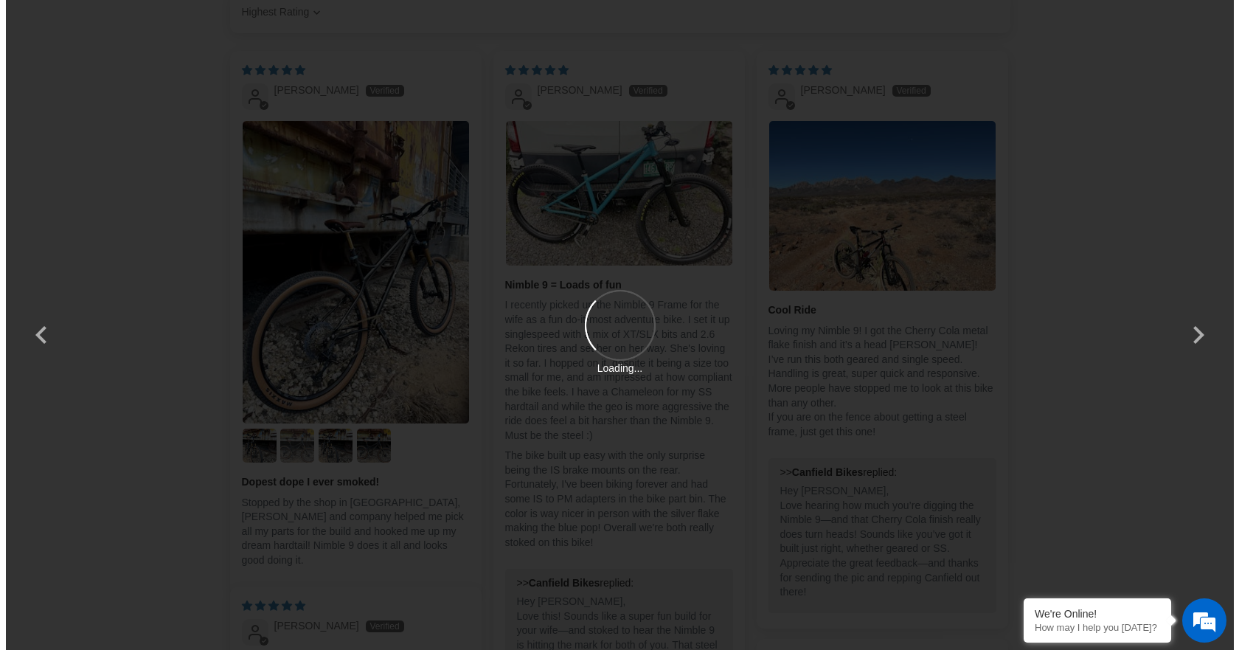
scroll to position [0, 0]
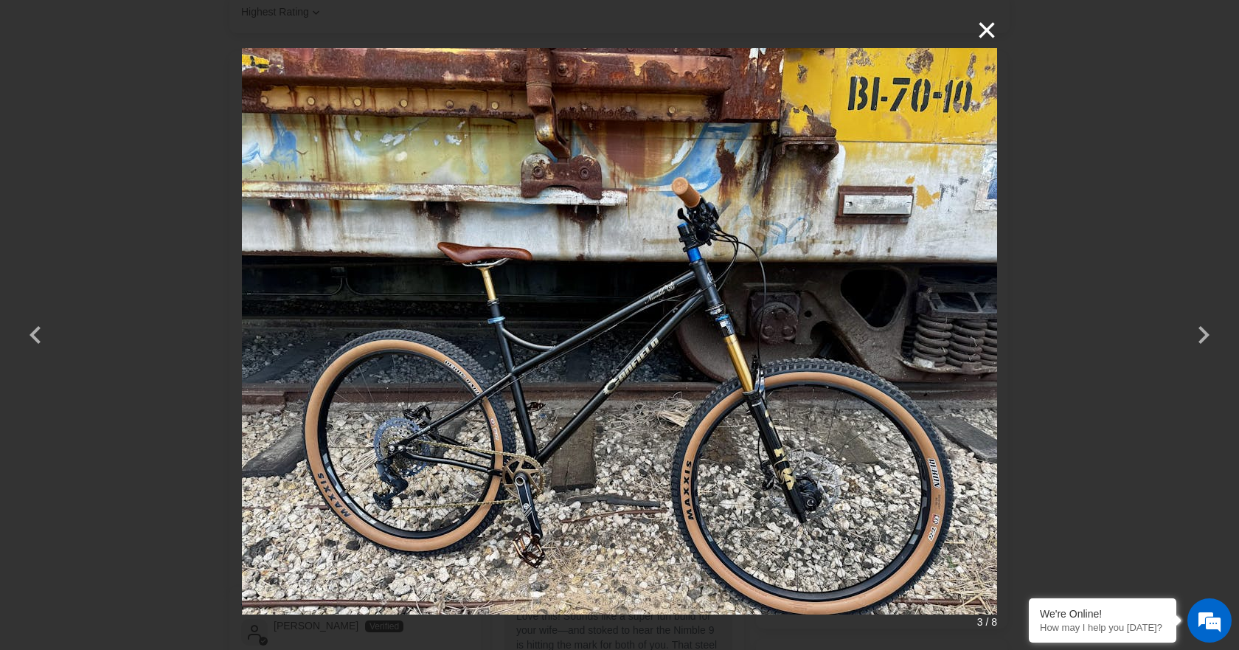
click at [990, 29] on button "×" at bounding box center [979, 30] width 35 height 35
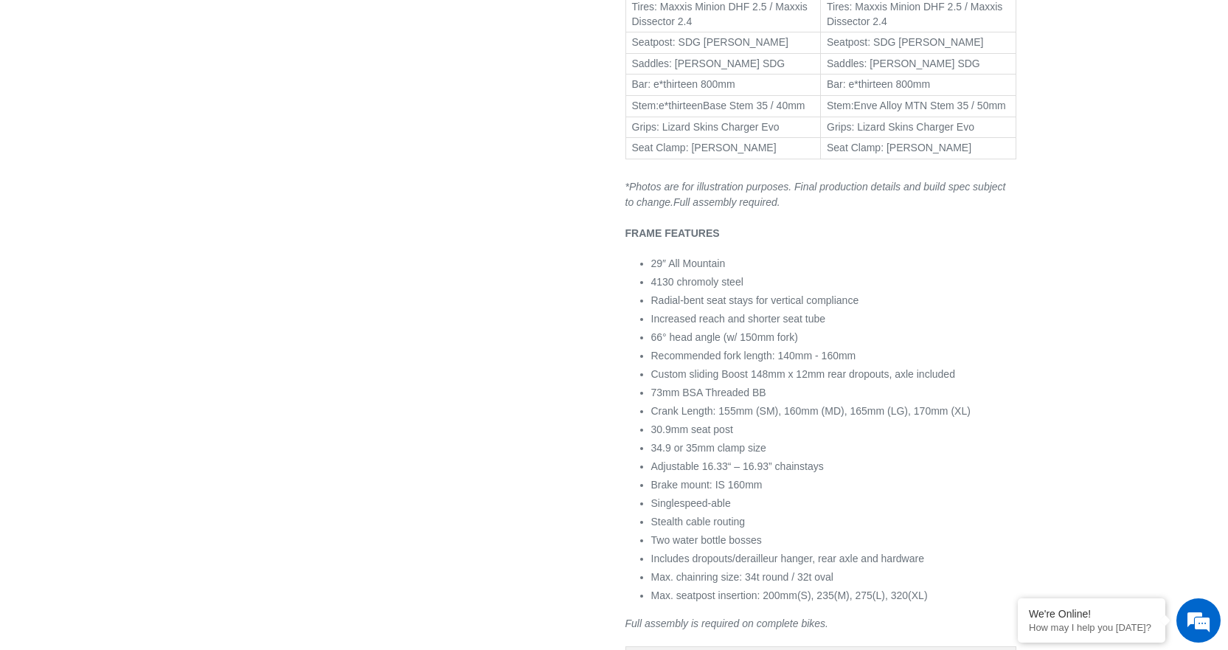
scroll to position [1189, 0]
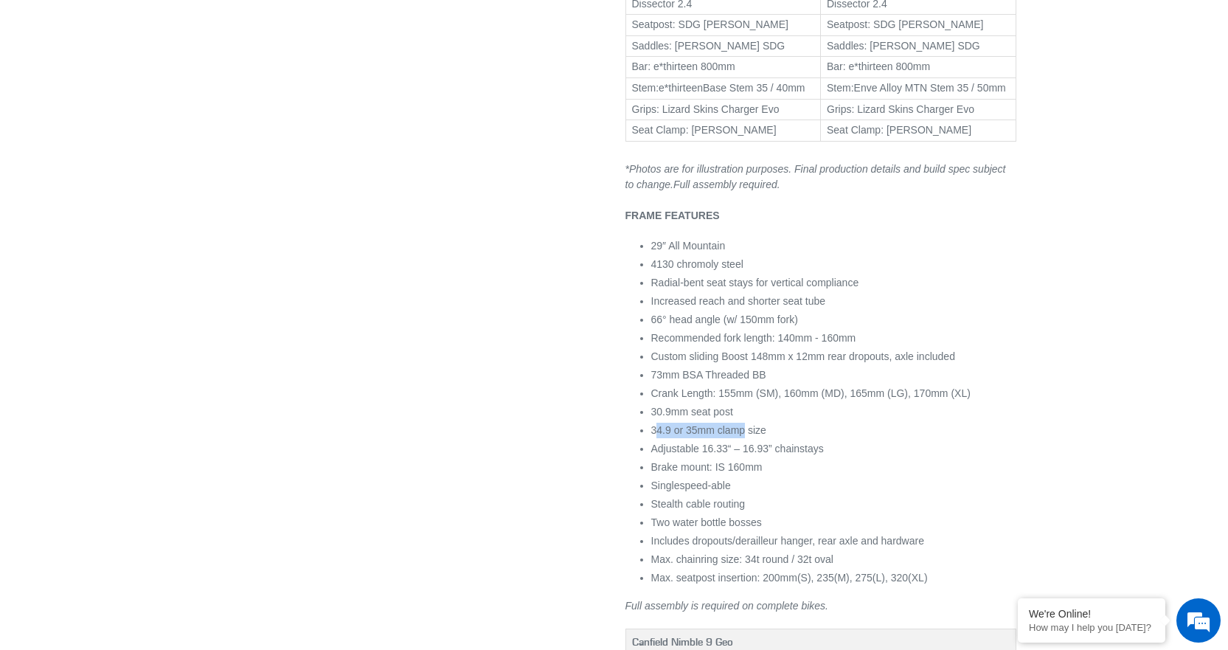
drag, startPoint x: 657, startPoint y: 423, endPoint x: 742, endPoint y: 433, distance: 85.4
click at [742, 433] on span "34.9 or 35mm clamp size" at bounding box center [708, 430] width 115 height 12
click at [525, 408] on div "Next slide" at bounding box center [603, 120] width 826 height 2334
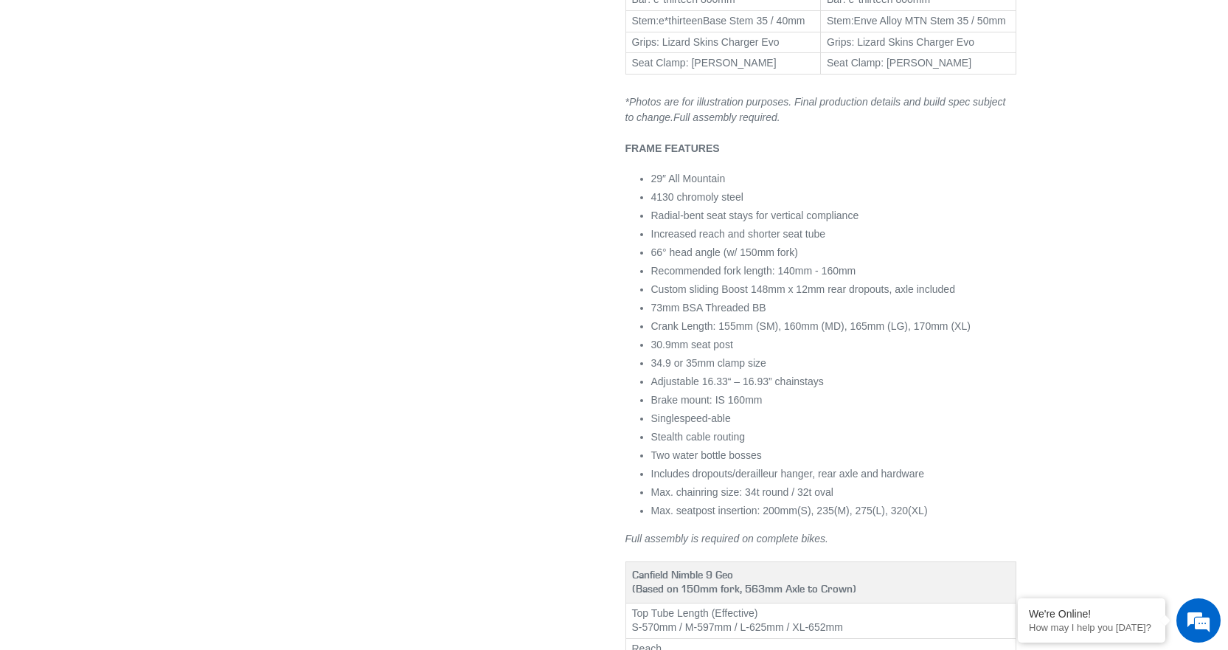
scroll to position [1042, 0]
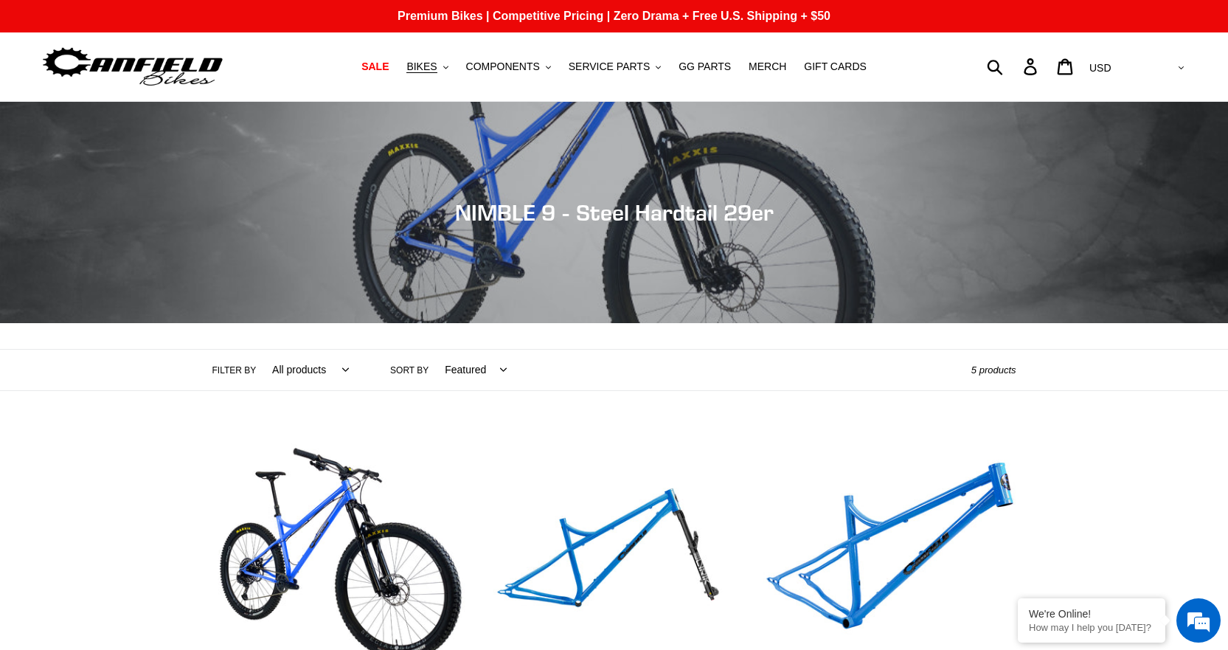
click at [137, 72] on img at bounding box center [133, 67] width 184 height 46
